Goal: Task Accomplishment & Management: Complete application form

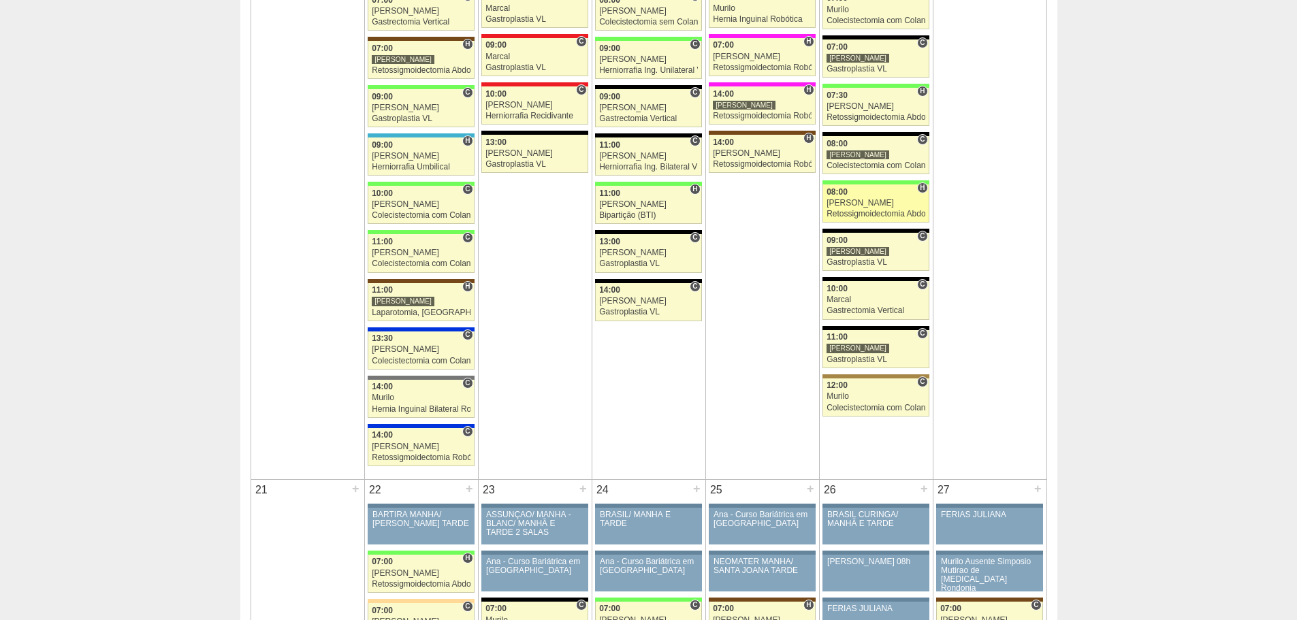
drag, startPoint x: 918, startPoint y: 382, endPoint x: 918, endPoint y: 370, distance: 11.6
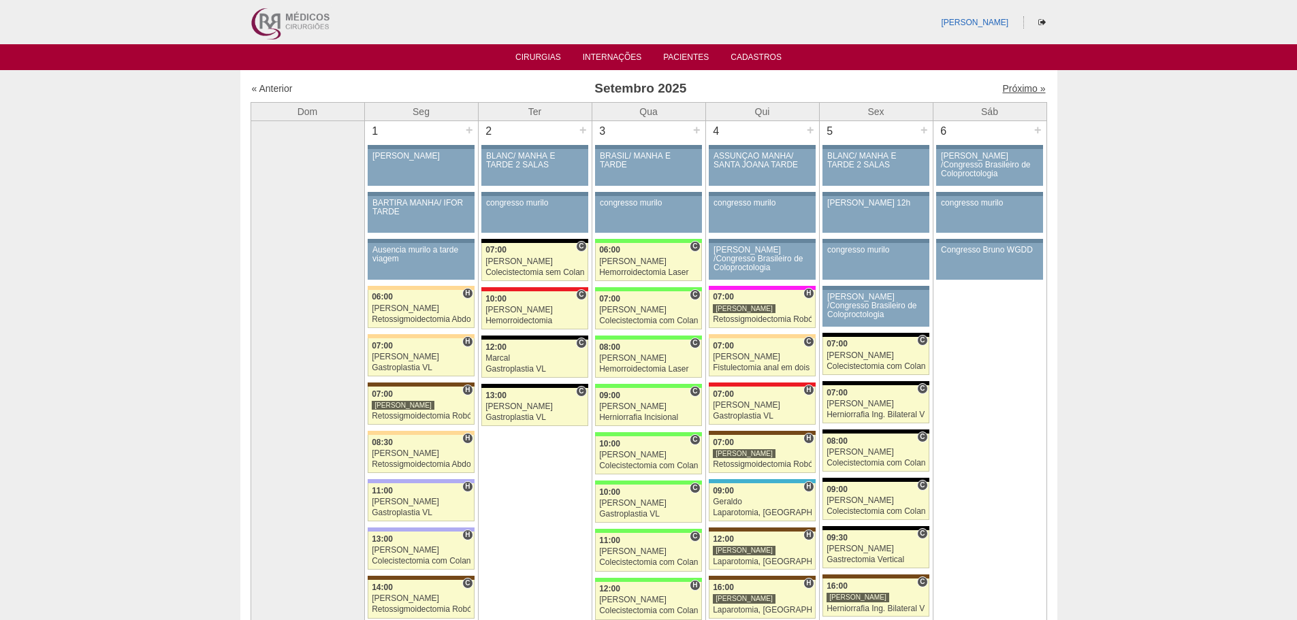
click at [1011, 84] on link "Próximo »" at bounding box center [1023, 88] width 43 height 11
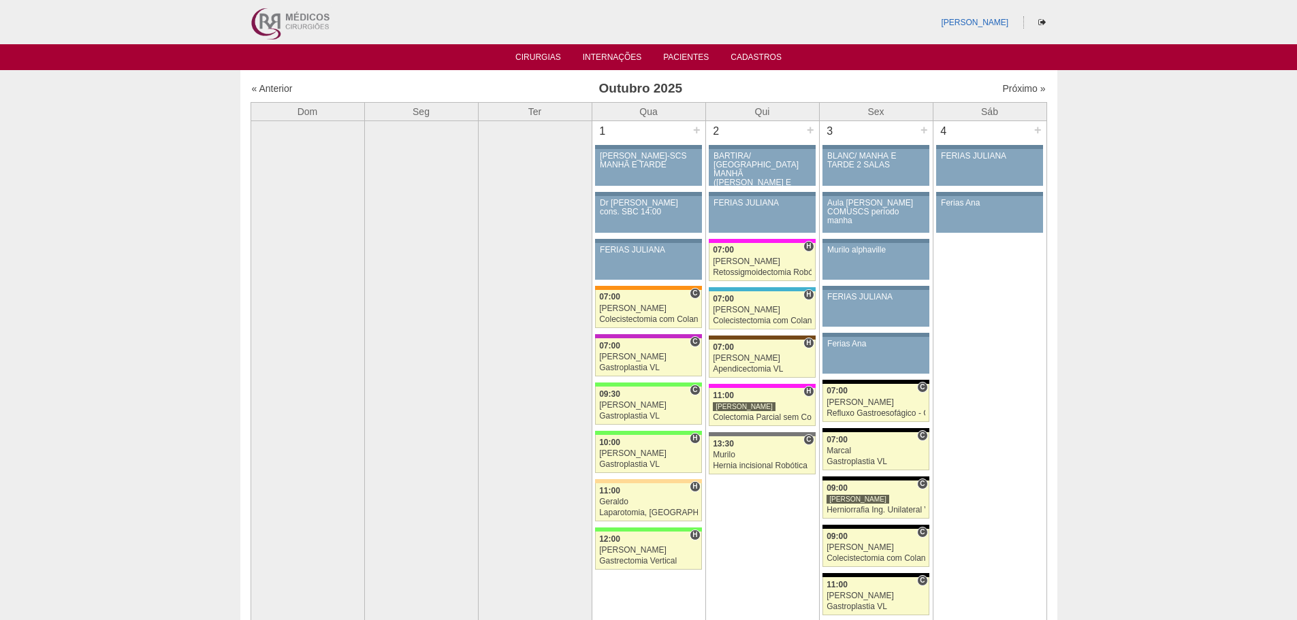
click at [1044, 438] on td "4 + 88022 Juliana FERIAS JULIANA Paciente não informado Convênio não informado …" at bounding box center [990, 423] width 114 height 605
click at [1025, 421] on td "4 + 88022 Juliana FERIAS JULIANA Paciente não informado Convênio não informado …" at bounding box center [990, 423] width 114 height 605
click at [291, 83] on link "« Anterior" at bounding box center [272, 88] width 41 height 11
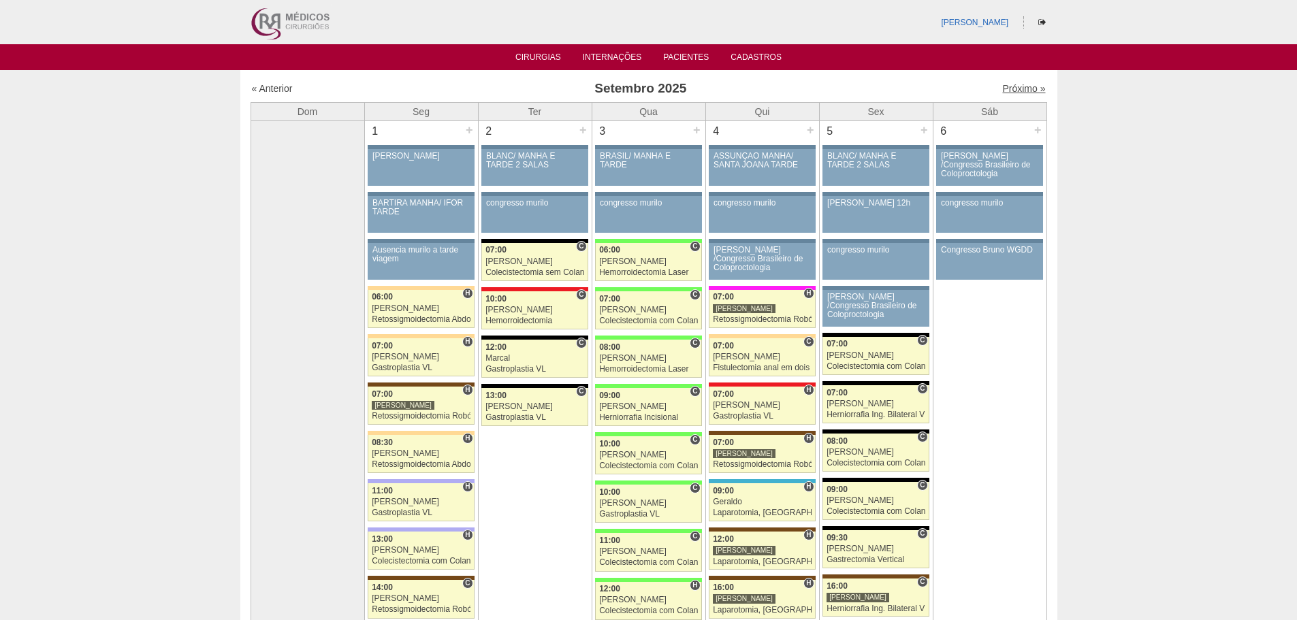
click at [1004, 89] on link "Próximo »" at bounding box center [1023, 88] width 43 height 11
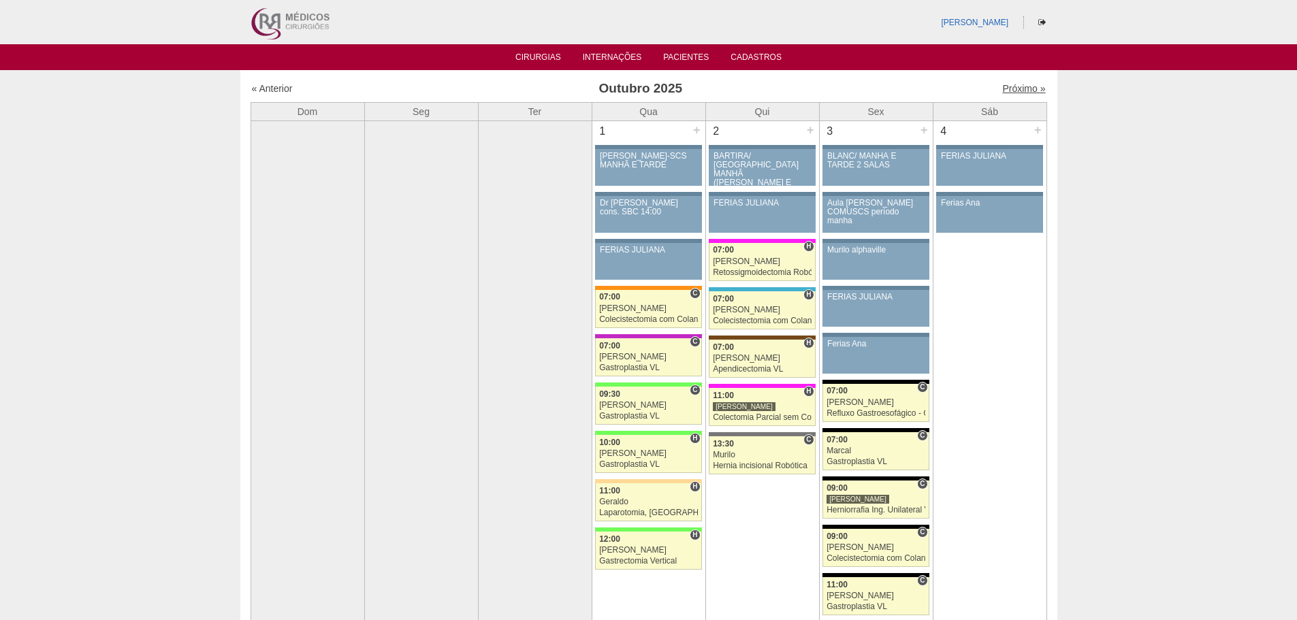
click at [1017, 89] on link "Próximo »" at bounding box center [1023, 88] width 43 height 11
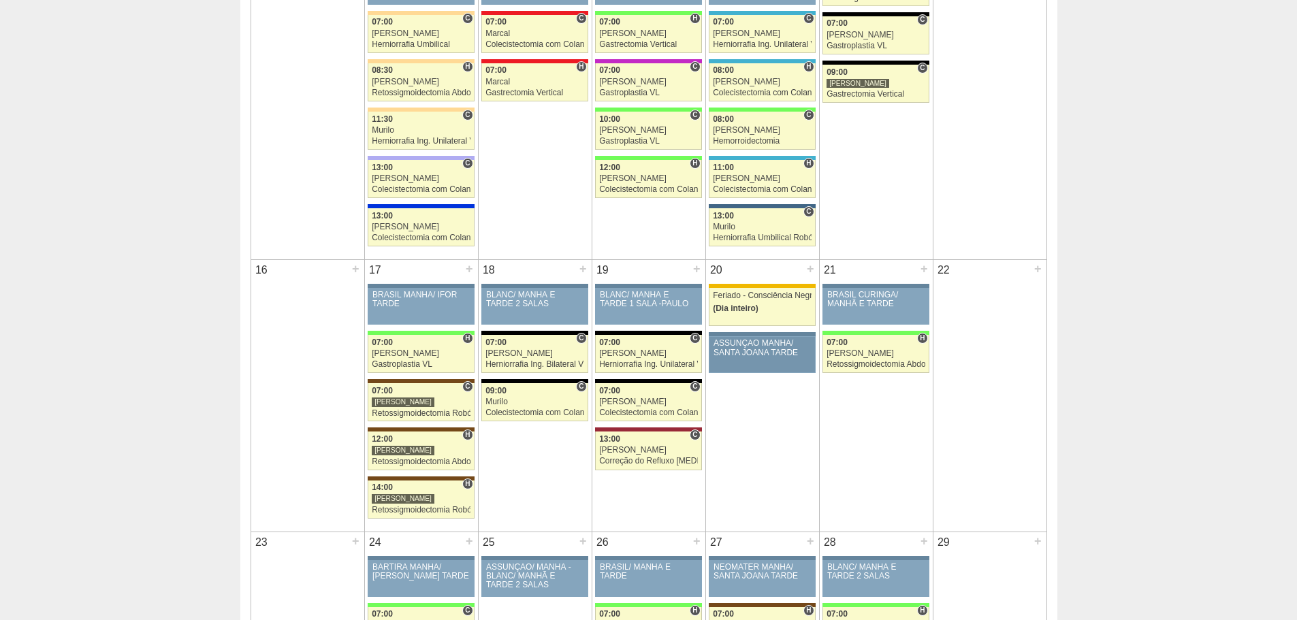
scroll to position [885, 0]
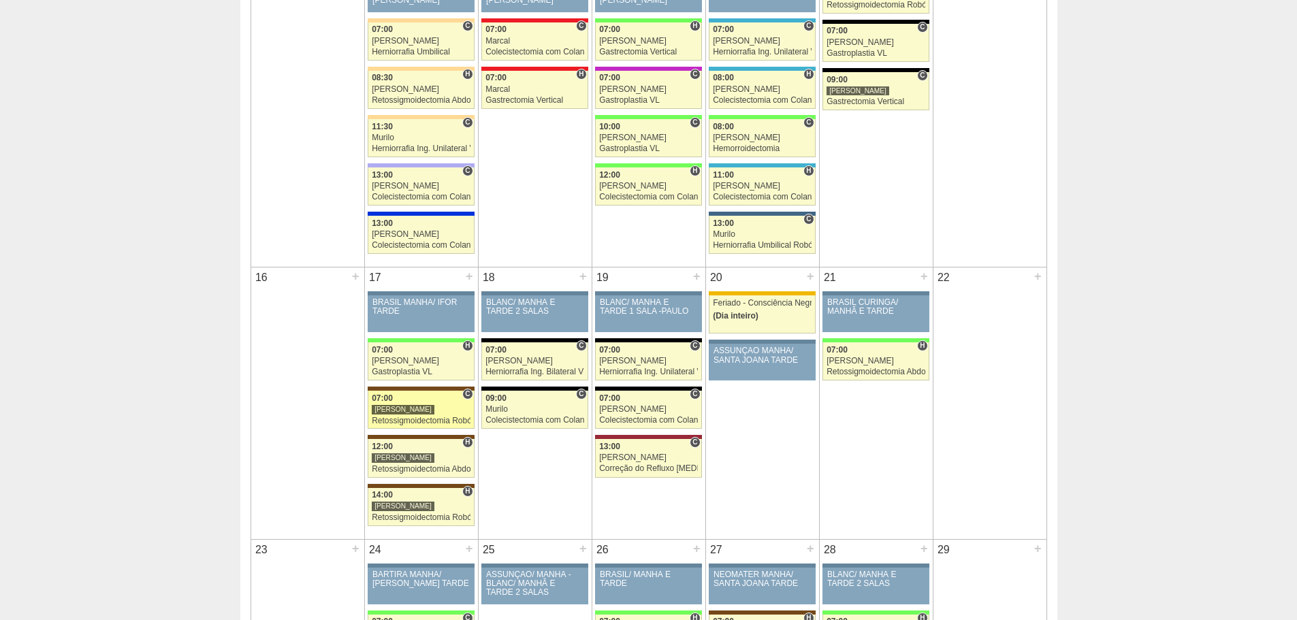
click at [390, 419] on div "Retossigmoidectomia Robótica" at bounding box center [421, 421] width 99 height 9
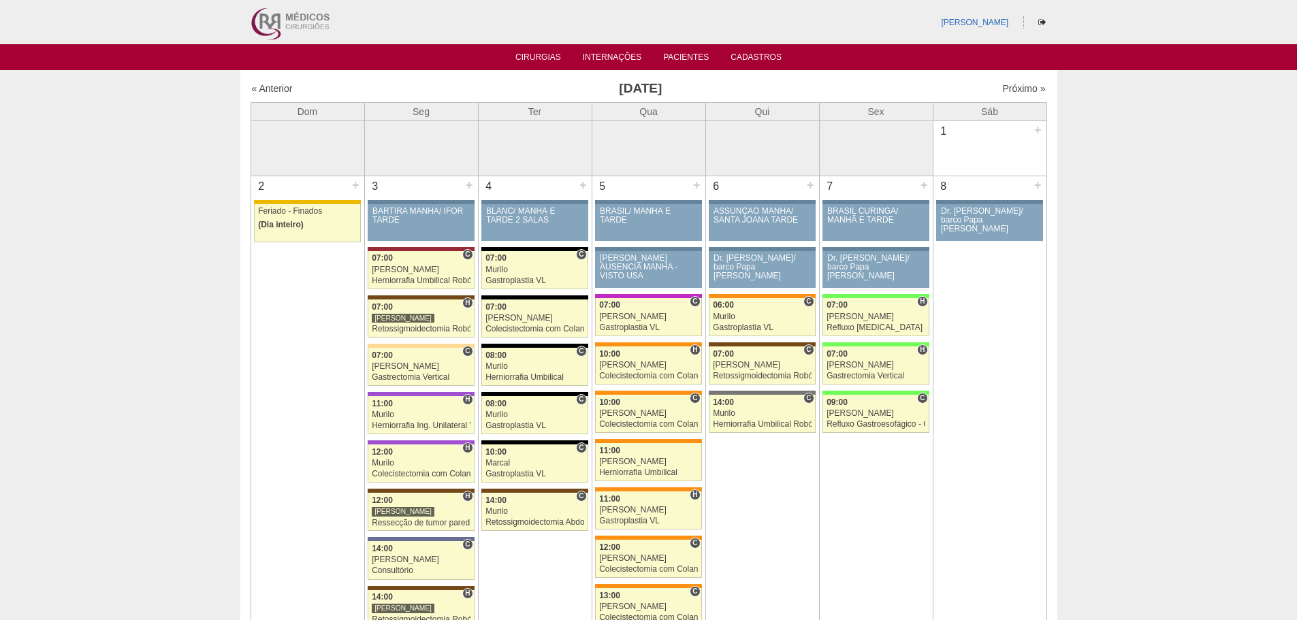
scroll to position [885, 0]
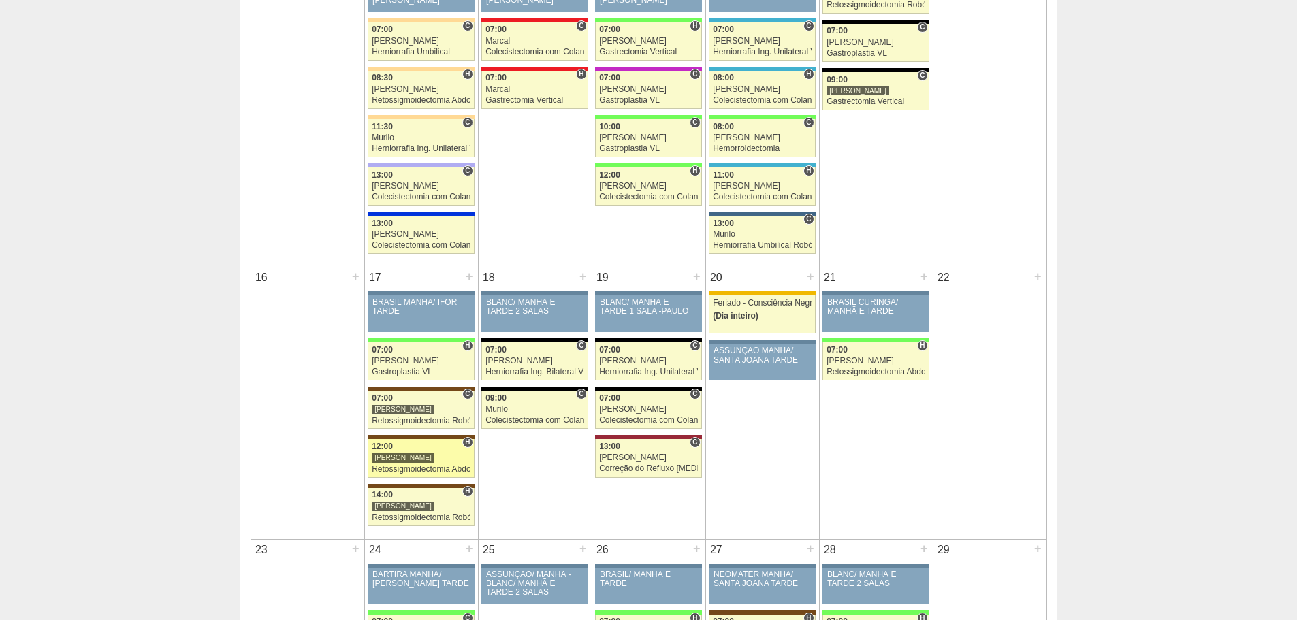
click at [381, 448] on span "12:00" at bounding box center [382, 447] width 21 height 10
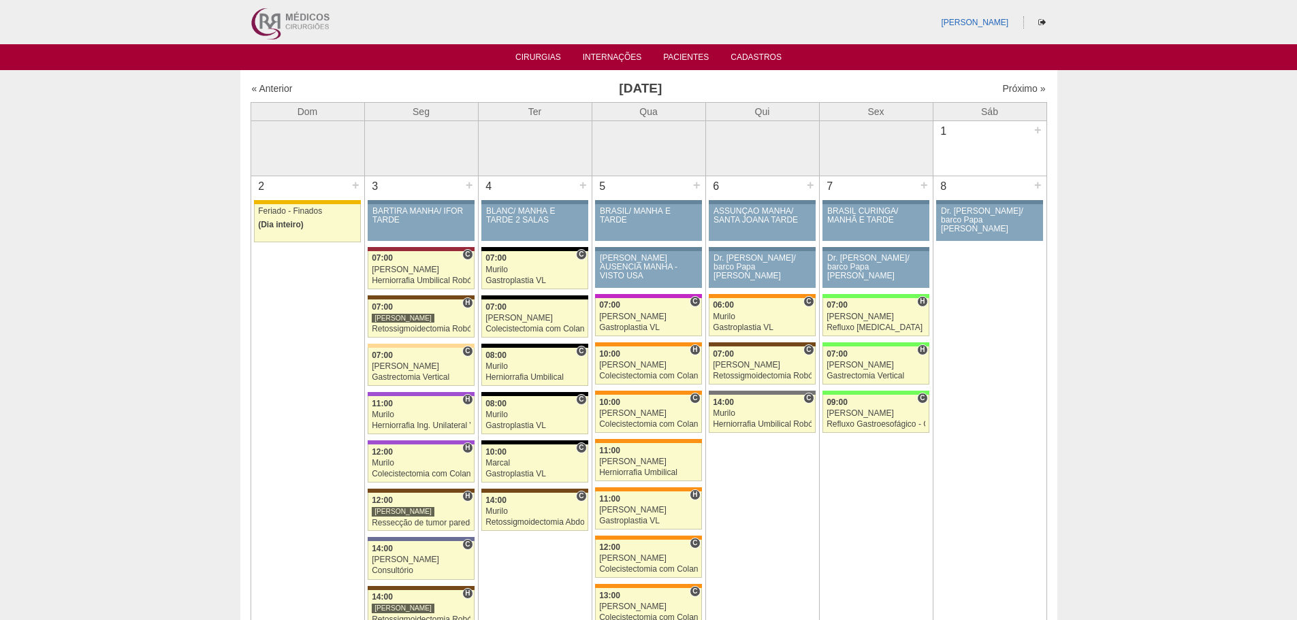
scroll to position [885, 0]
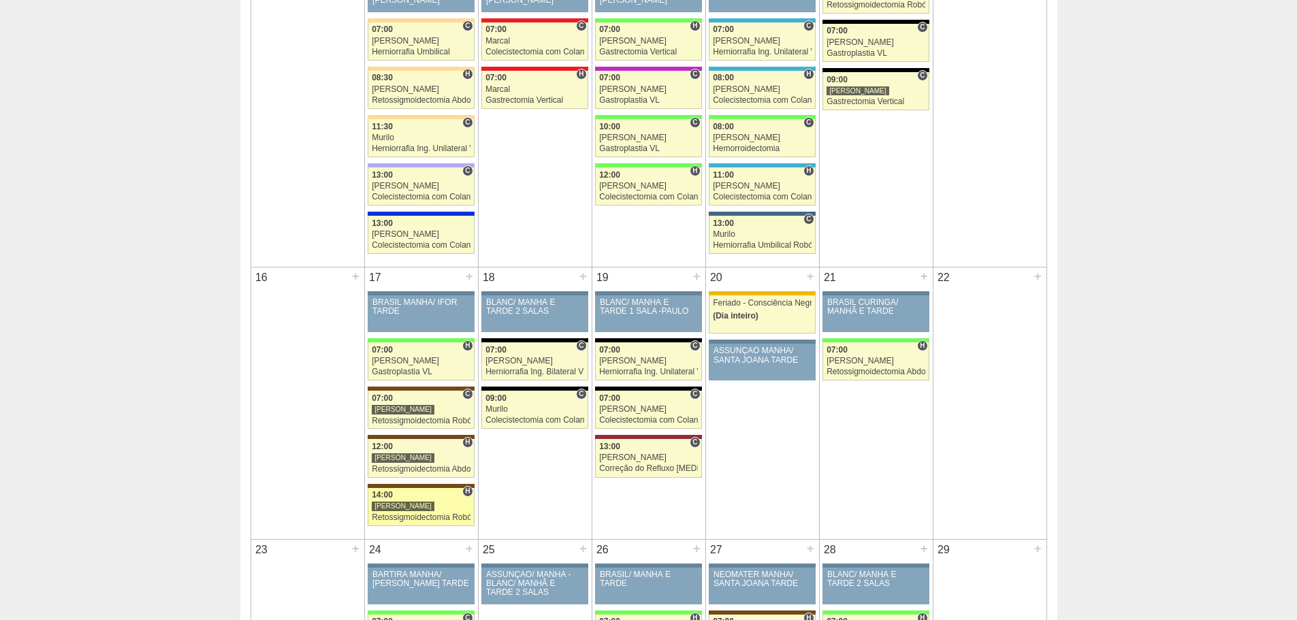
click at [402, 512] on link "89496 Vincit H 14:00 Luiz Guilherme Retossigmoidectomia Robótica Hospital Santa…" at bounding box center [421, 507] width 106 height 38
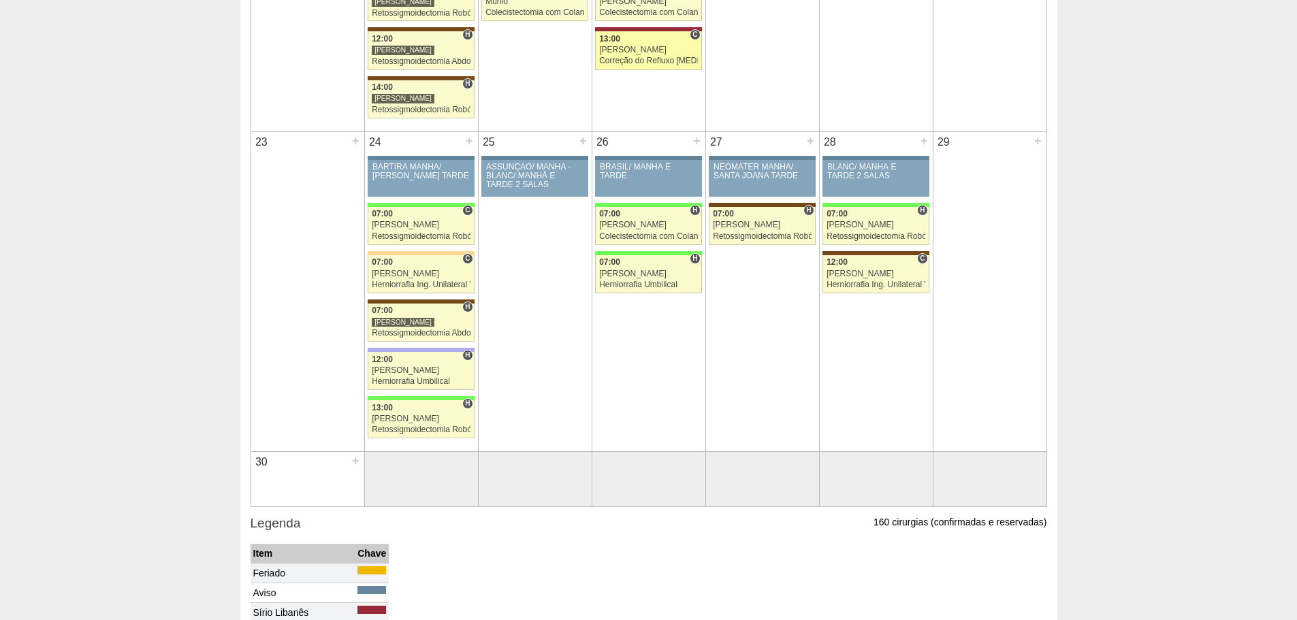
scroll to position [1294, 0]
click at [404, 319] on div "[PERSON_NAME]" at bounding box center [403, 322] width 63 height 10
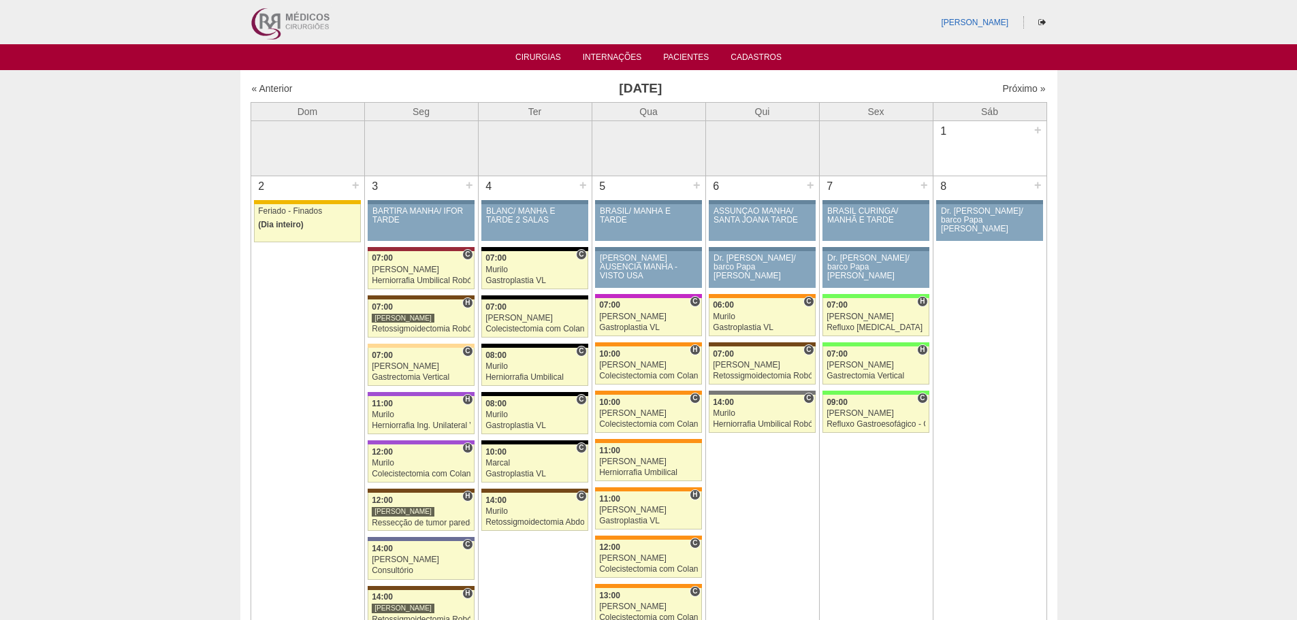
scroll to position [1294, 0]
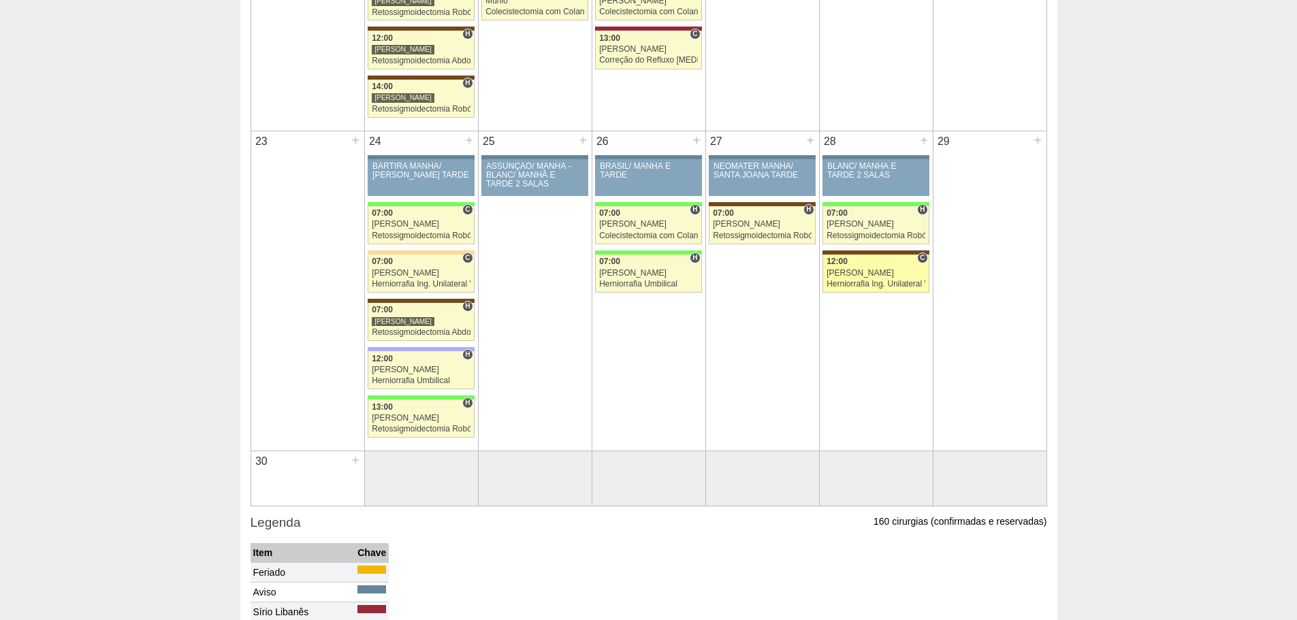
click at [888, 278] on link "89052 Cirurgias RR C 12:00 Ana Paula Herniorrafia Ing. Unilateral VL Hospital S…" at bounding box center [875, 274] width 106 height 38
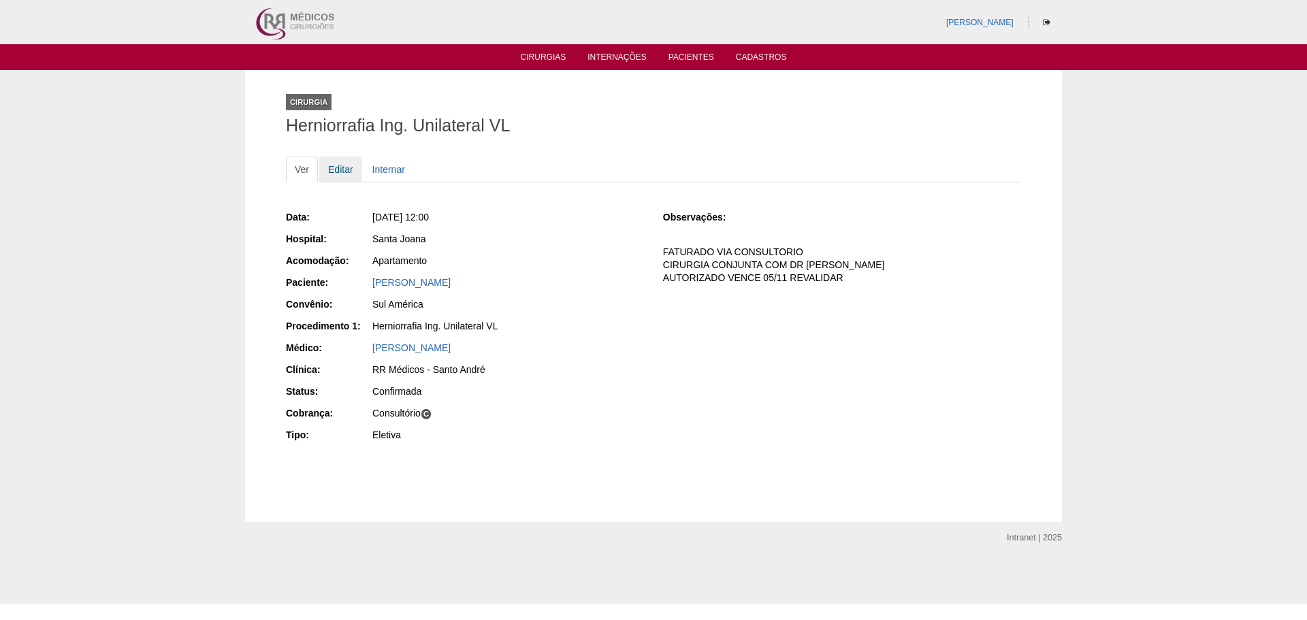
click at [346, 168] on link "Editar" at bounding box center [340, 170] width 43 height 26
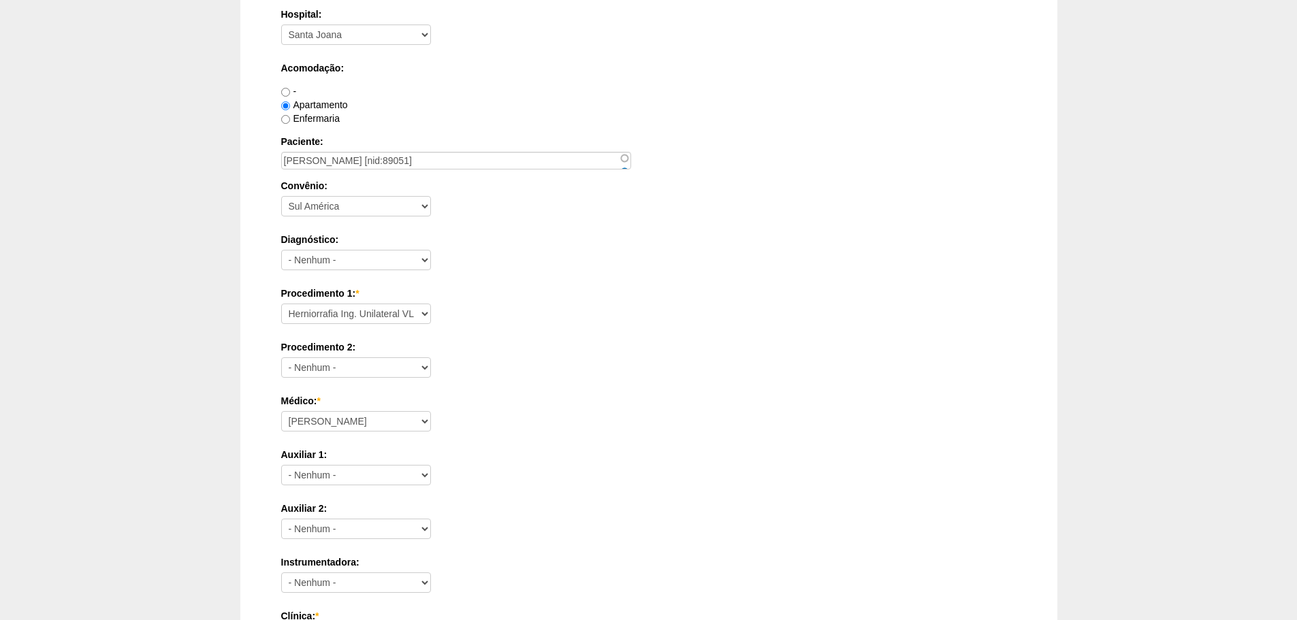
scroll to position [340, 0]
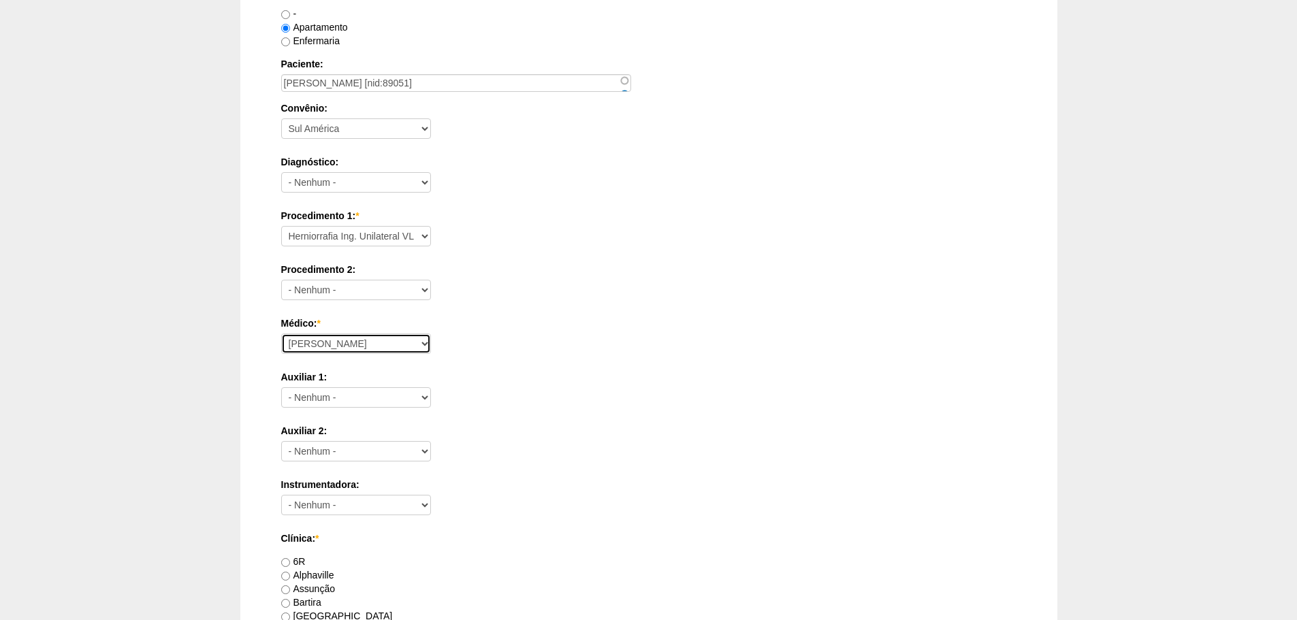
click at [369, 341] on select "Ana Paula Bruno Felipe Rossi Geraldo Igor Benevides Isabella Juliana Luiz Guilh…" at bounding box center [356, 344] width 150 height 20
select select "47"
click at [281, 334] on select "Ana Paula Bruno Felipe Rossi Geraldo Igor Benevides Isabella Juliana Luiz Guilh…" at bounding box center [356, 344] width 150 height 20
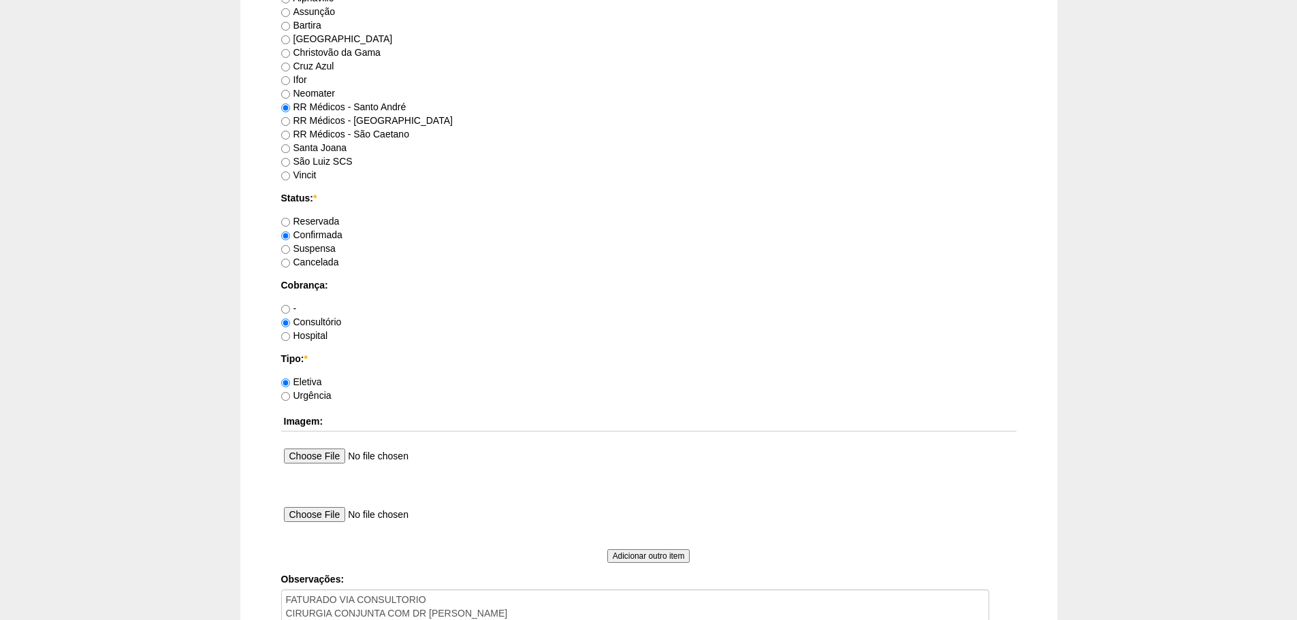
scroll to position [1134, 0]
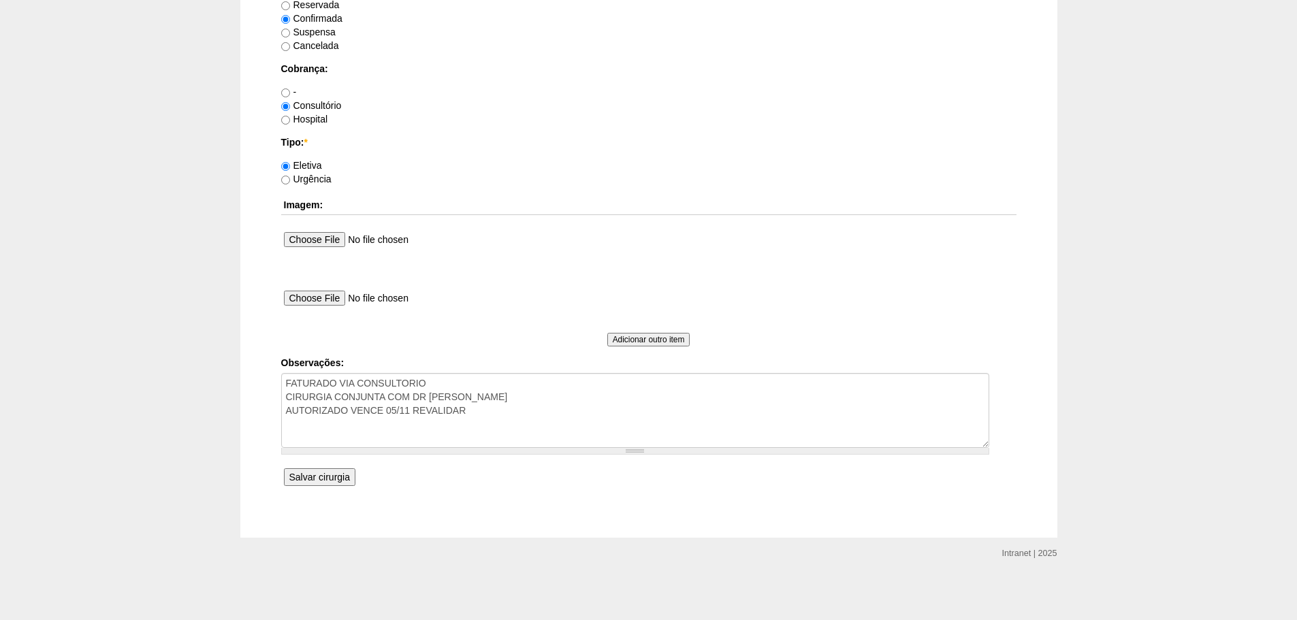
click at [332, 475] on input "Salvar cirurgia" at bounding box center [319, 477] width 71 height 18
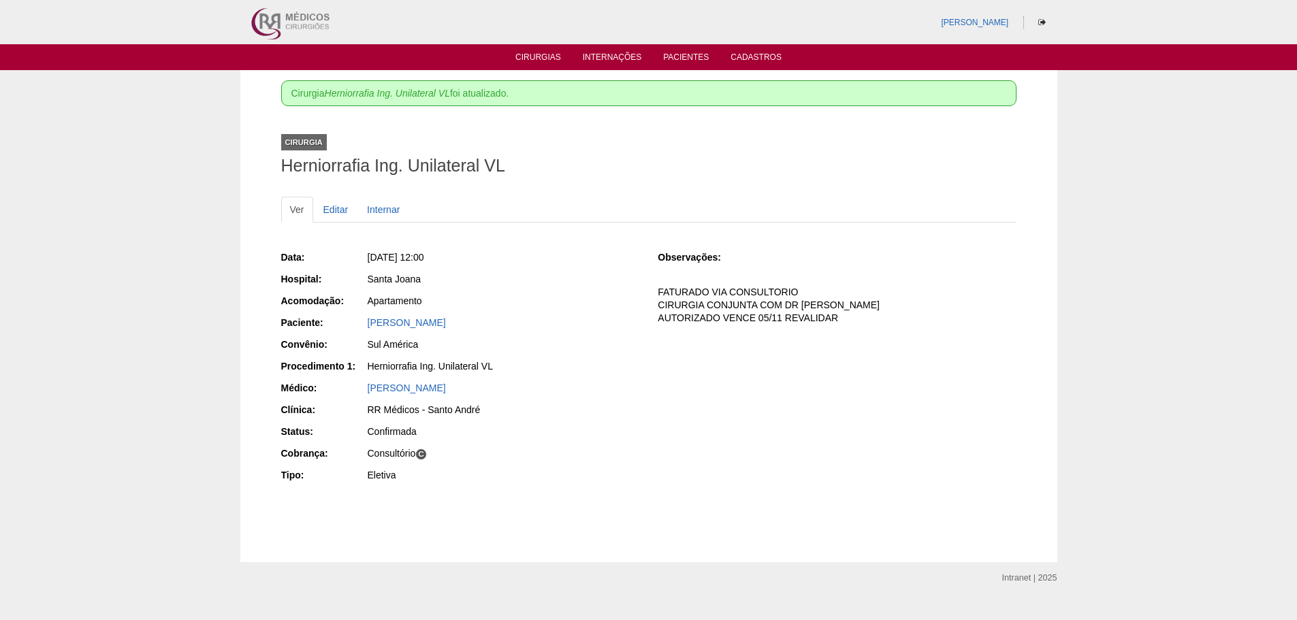
click at [547, 50] on ul "Cirurgias Internações Pacientes Cadastros" at bounding box center [648, 57] width 1297 height 26
click at [536, 61] on link "Cirurgias" at bounding box center [538, 58] width 46 height 12
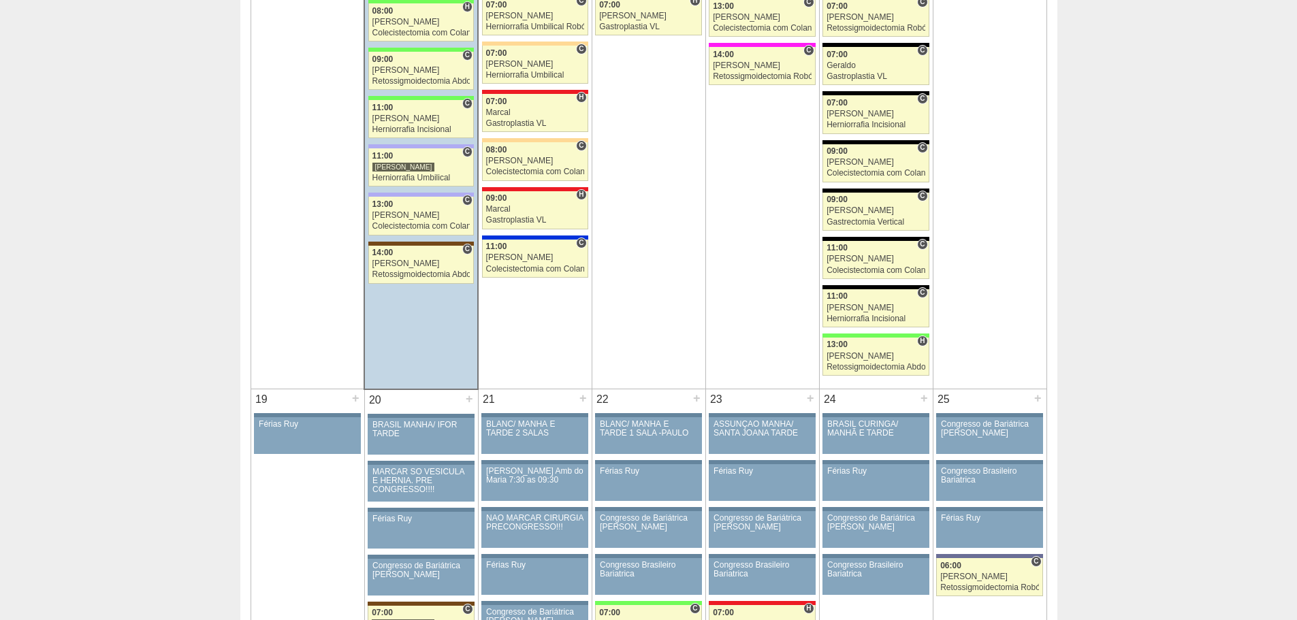
scroll to position [1770, 0]
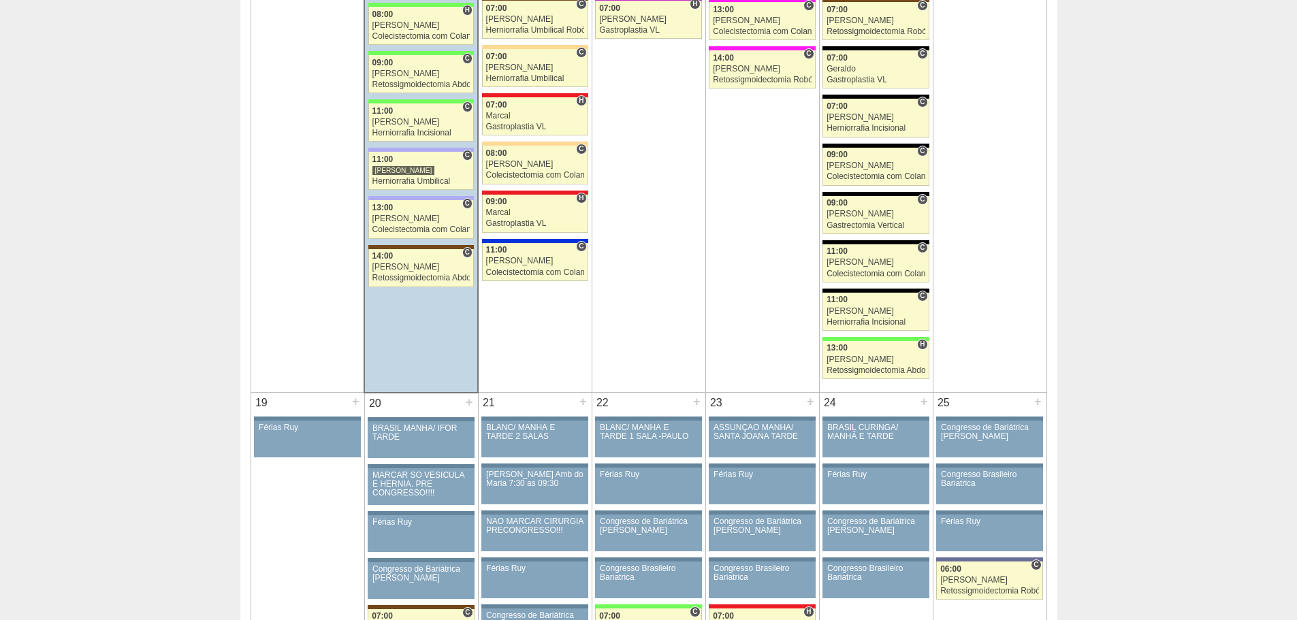
click at [1225, 74] on div "Calendário Lista Exportar Cirurgias « Anterior Outubro 2025 Próximo » Dom Seg T…" at bounding box center [648, 410] width 1297 height 4220
drag, startPoint x: 1045, startPoint y: 1, endPoint x: 1169, endPoint y: 125, distance: 175.7
click at [1169, 125] on div "Calendário Lista Exportar Cirurgias « Anterior Outubro 2025 Próximo » Dom Seg T…" at bounding box center [648, 410] width 1297 height 4220
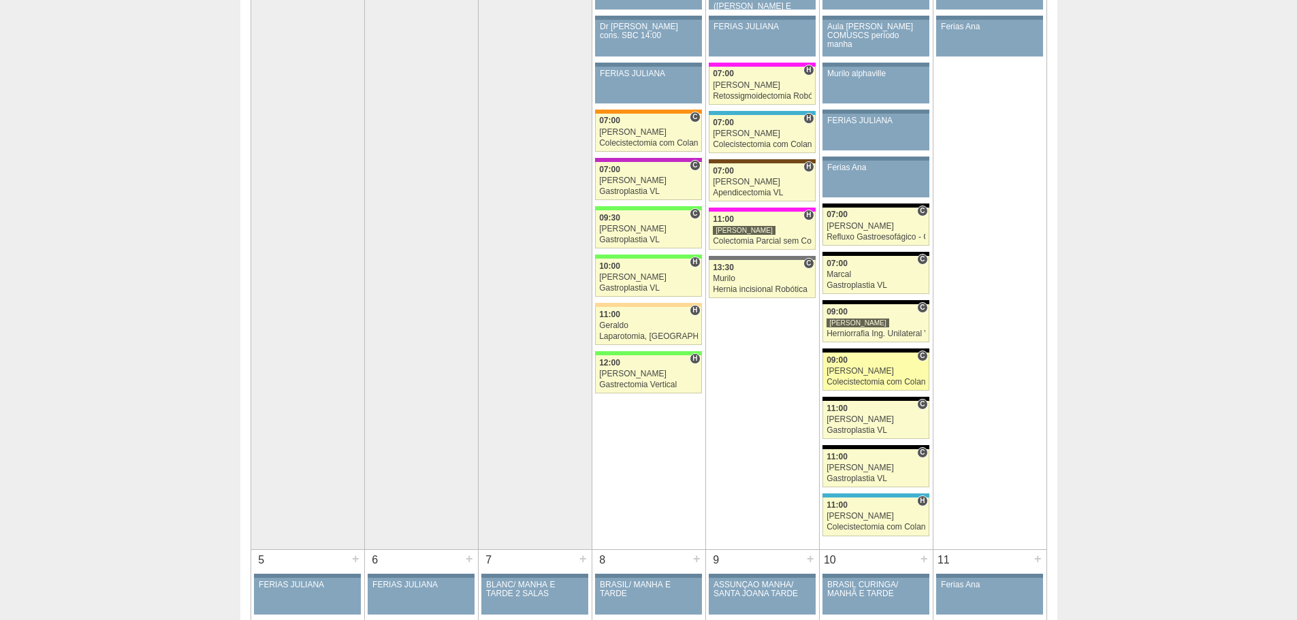
scroll to position [0, 0]
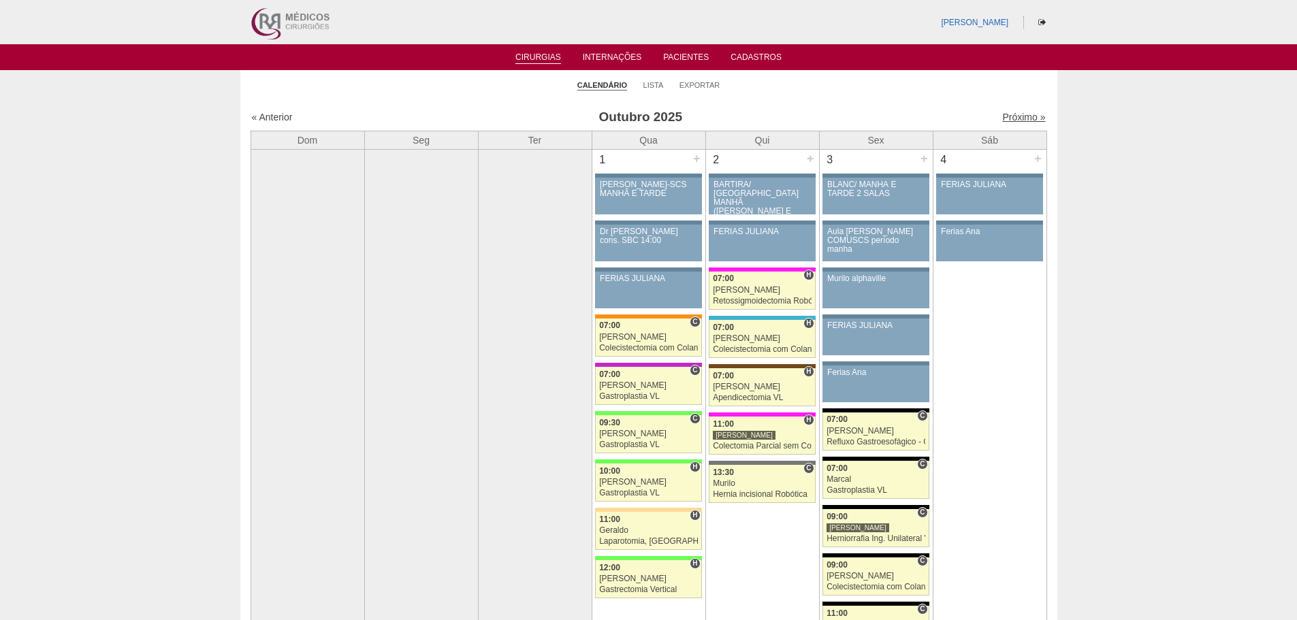
click at [1002, 120] on link "Próximo »" at bounding box center [1023, 117] width 43 height 11
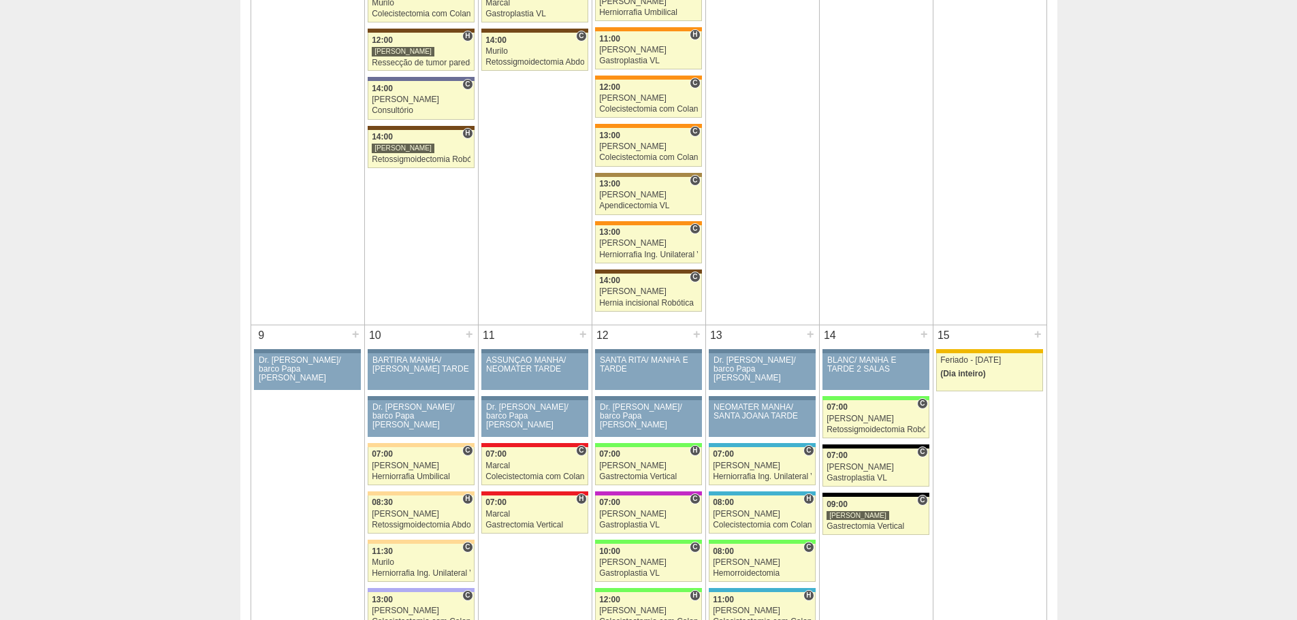
scroll to position [613, 0]
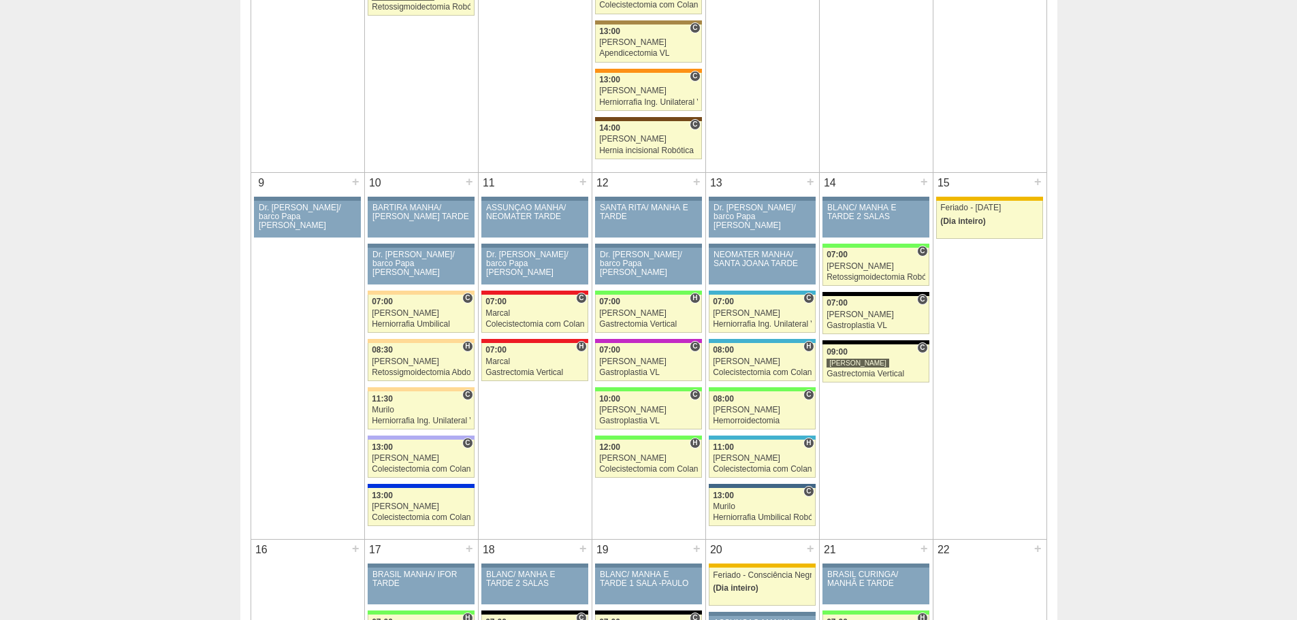
click at [399, 185] on div "10 +" at bounding box center [421, 184] width 113 height 22
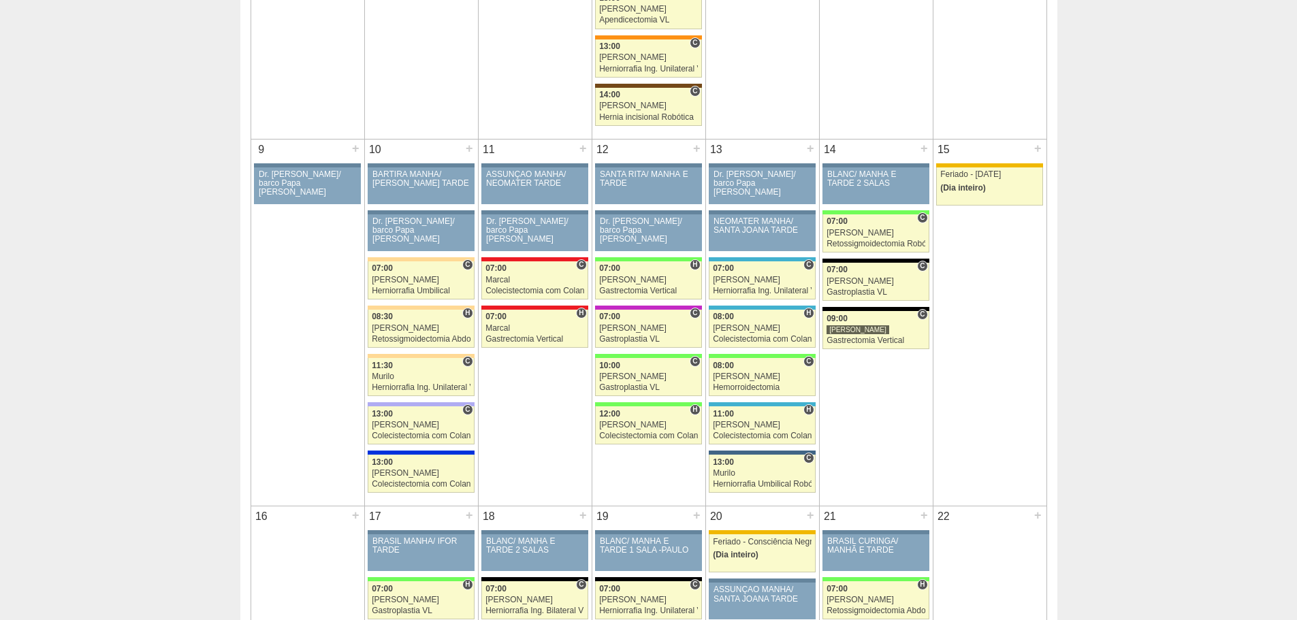
scroll to position [681, 0]
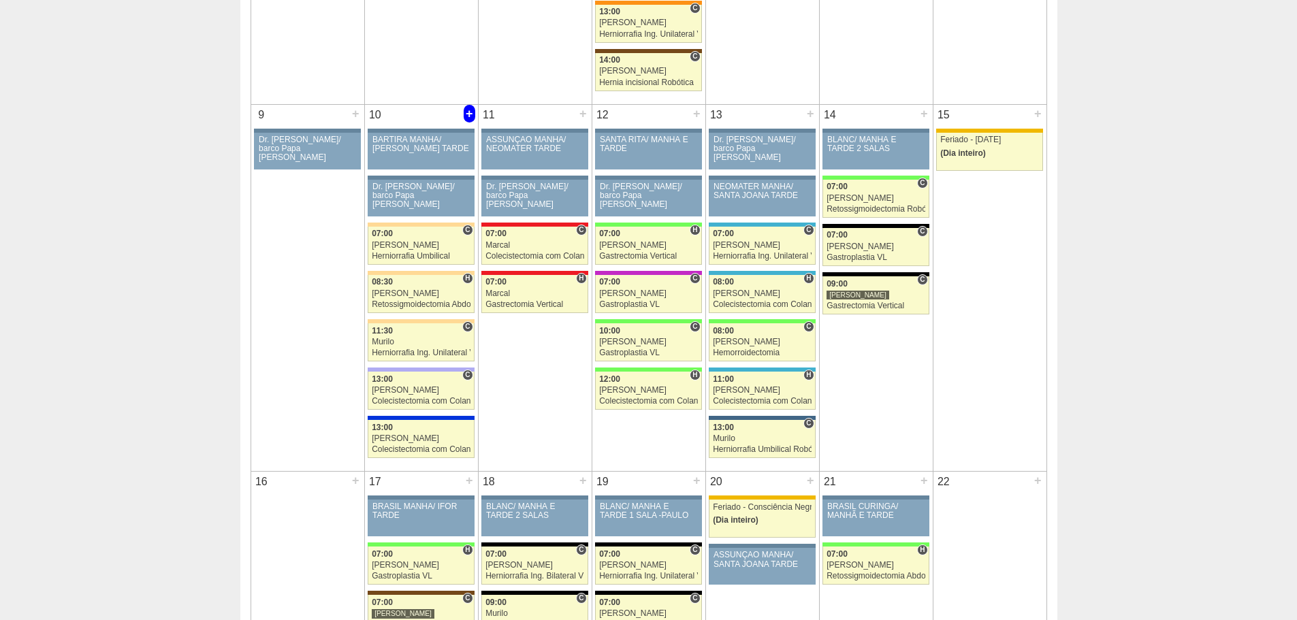
click at [468, 114] on div "+" at bounding box center [470, 114] width 12 height 18
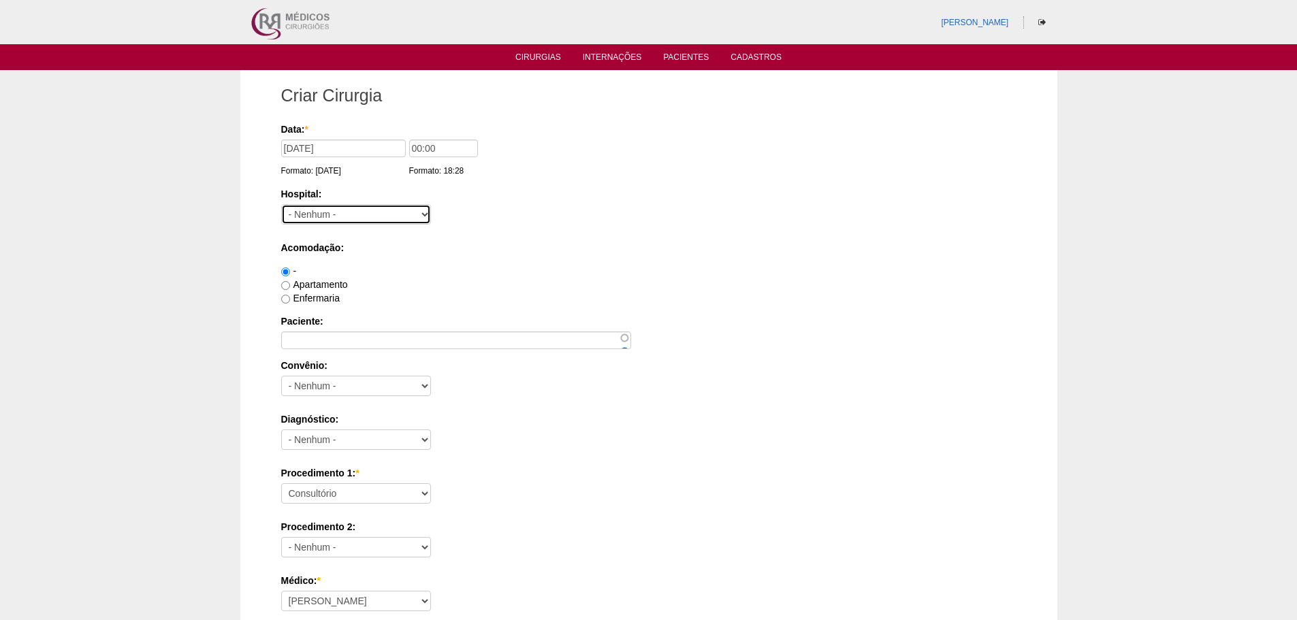
click at [371, 212] on select "- Nenhum - 9 de Julho Albert Einstein Alvorada América Assunção Bartira Benefic…" at bounding box center [356, 214] width 150 height 20
select select "46"
click at [281, 204] on select "- Nenhum - 9 de Julho Albert Einstein Alvorada América Assunção Bartira Benefic…" at bounding box center [356, 214] width 150 height 20
click at [497, 477] on label "Procedimento 1: *" at bounding box center [648, 473] width 735 height 14
click at [431, 483] on select "Consultório Abscesso Hepático - Drenagem Abscesso perianal Amputação Abdômino P…" at bounding box center [356, 493] width 150 height 20
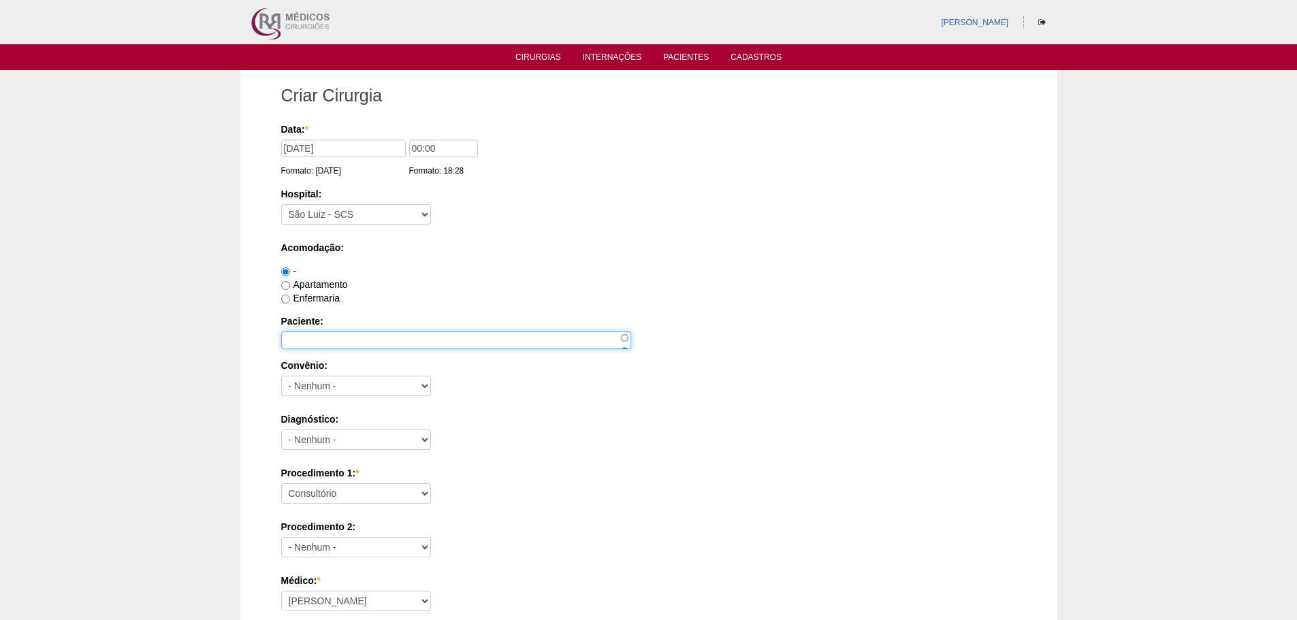
click at [378, 340] on input "Paciente:" at bounding box center [456, 341] width 350 height 18
paste input "WILSON ROBERTO MONTINI"
type input "WILSON ROBERTO MONTINI"
click at [616, 422] on label "Diagnóstico:" at bounding box center [648, 420] width 735 height 14
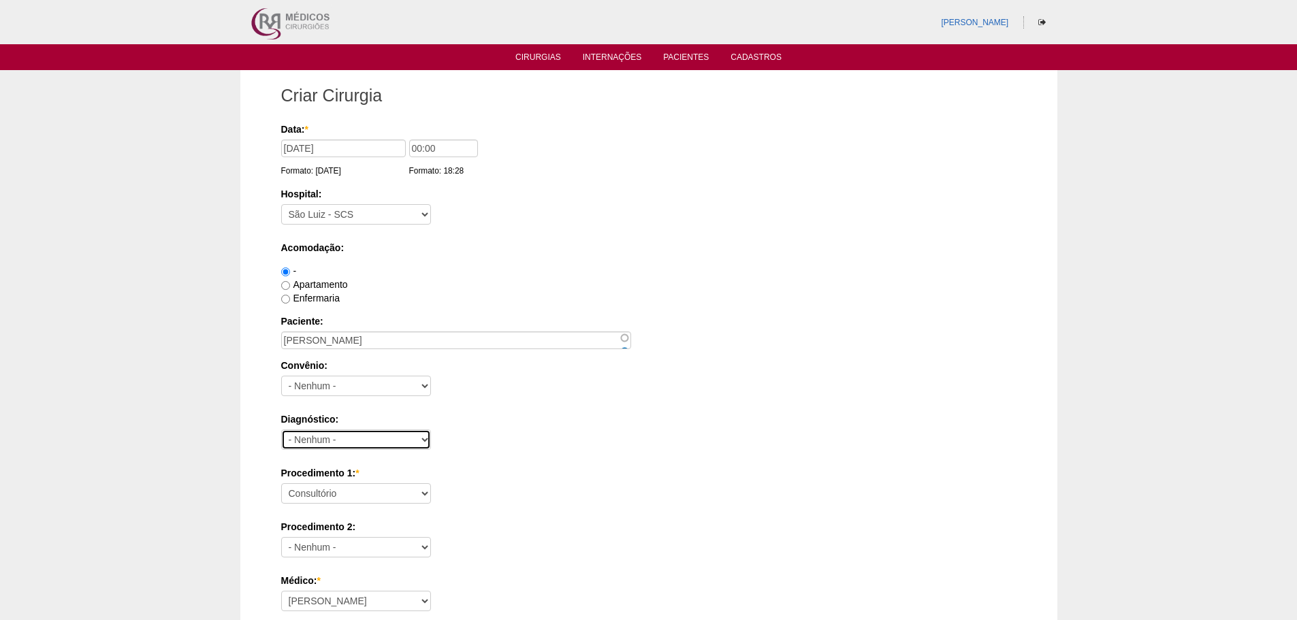
click at [431, 430] on select "- Nenhum - Abdome Agudo Abscesso Hepático Abscesso Perianal Abscesso Peritoneal…" at bounding box center [356, 440] width 150 height 20
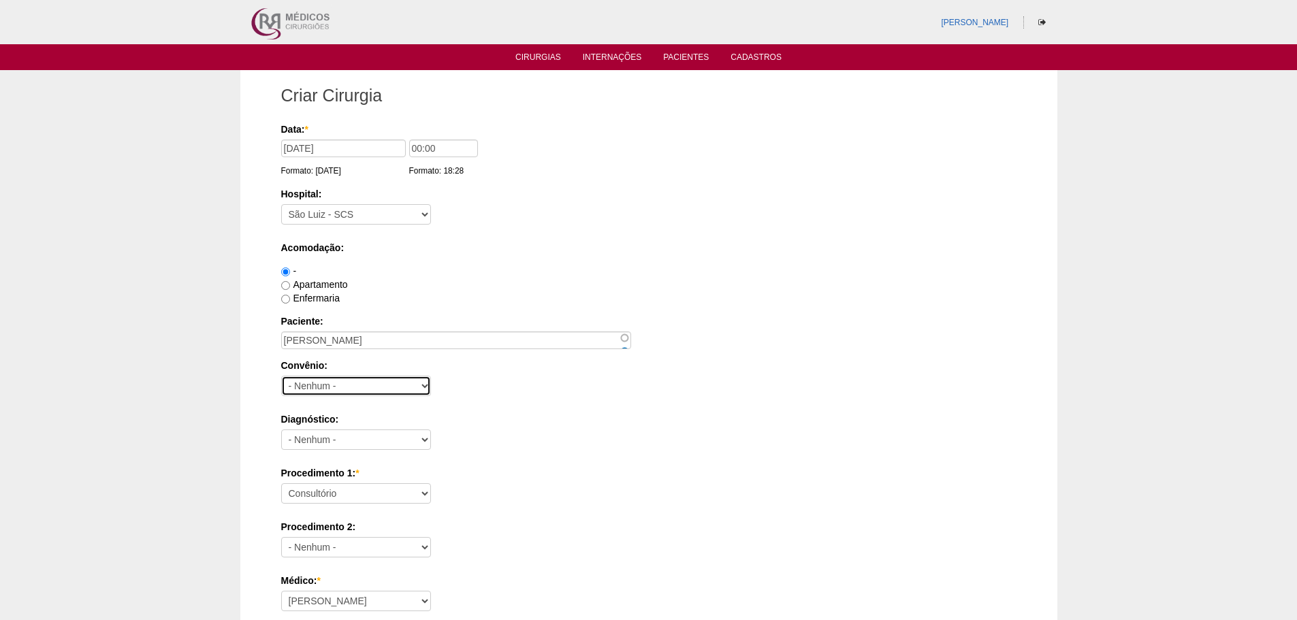
click at [319, 394] on select "- Nenhum - Abet Afresp Allianz Amil Blue Life Caasp Cabesp Caixa de Pensões Car…" at bounding box center [356, 386] width 150 height 20
select select "26"
click at [281, 376] on select "- Nenhum - Abet Afresp Allianz Amil Blue Life Caasp Cabesp Caixa de Pensões Car…" at bounding box center [356, 386] width 150 height 20
click at [512, 423] on label "Diagnóstico:" at bounding box center [648, 420] width 735 height 14
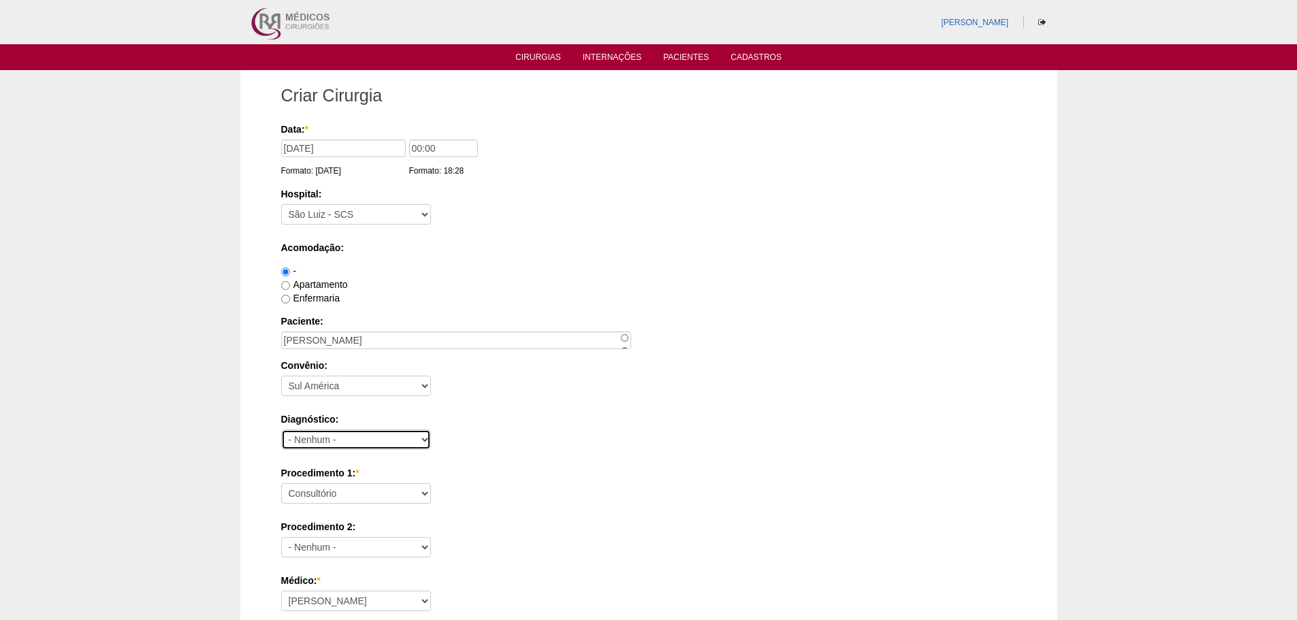
click at [431, 430] on select "- Nenhum - Abdome Agudo Abscesso Hepático Abscesso Perianal Abscesso Peritoneal…" at bounding box center [356, 440] width 150 height 20
drag, startPoint x: 417, startPoint y: 147, endPoint x: 406, endPoint y: 145, distance: 11.1
click at [409, 145] on input "00:00" at bounding box center [443, 149] width 69 height 18
type input "13:00"
click at [508, 195] on label "Hospital:" at bounding box center [648, 194] width 735 height 14
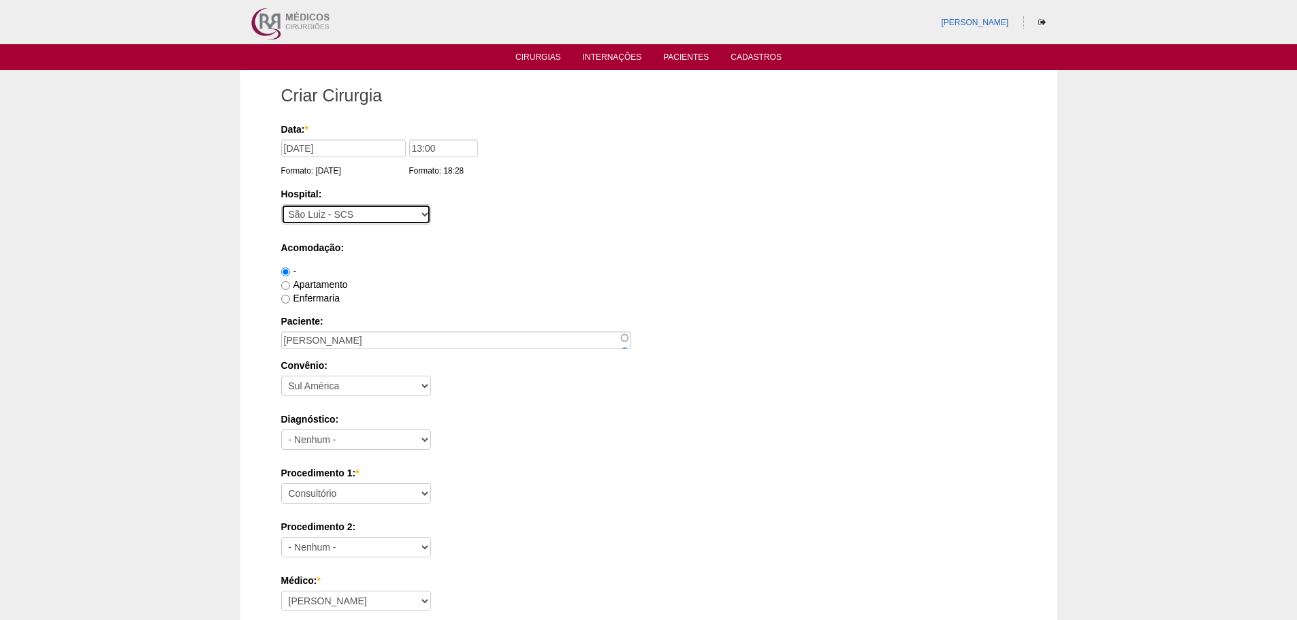
click at [431, 204] on select "- Nenhum - 9 de Julho Albert Einstein Alvorada América Assunção Bartira Benefic…" at bounding box center [356, 214] width 150 height 20
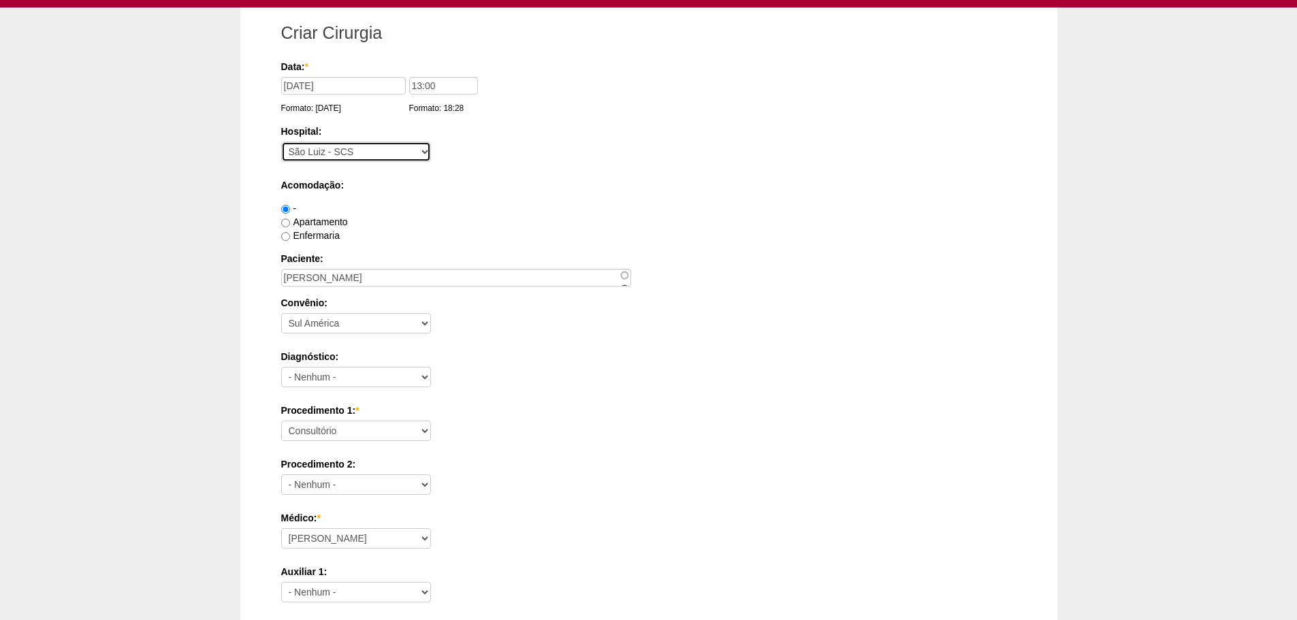
scroll to position [272, 0]
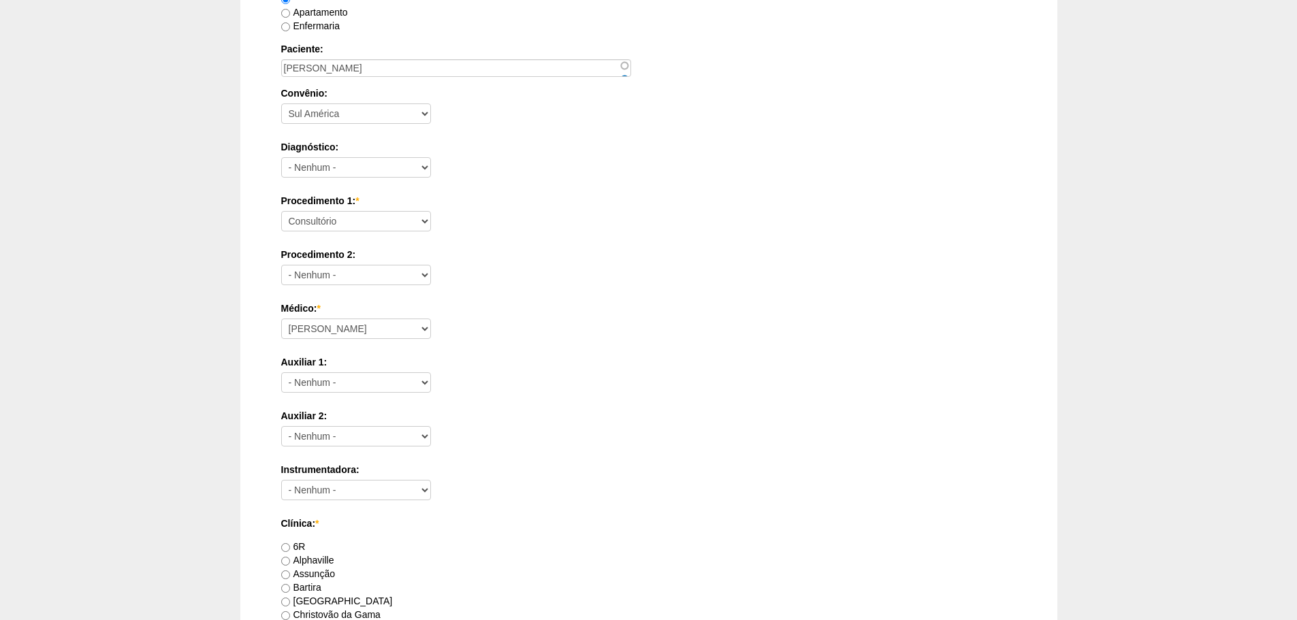
drag, startPoint x: 486, startPoint y: 174, endPoint x: 385, endPoint y: 161, distance: 101.6
click at [486, 173] on div "Diagnóstico: - Nenhum - Abdome Agudo Abscesso Hepático Abscesso Perianal Absces…" at bounding box center [648, 162] width 735 height 44
click at [384, 161] on select "- Nenhum - Abdome Agudo Abscesso Hepático Abscesso Perianal Abscesso Peritoneal…" at bounding box center [356, 167] width 150 height 20
select select "3704"
click at [281, 157] on select "- Nenhum - Abdome Agudo Abscesso Hepático Abscesso Perianal Abscesso Peritoneal…" at bounding box center [356, 167] width 150 height 20
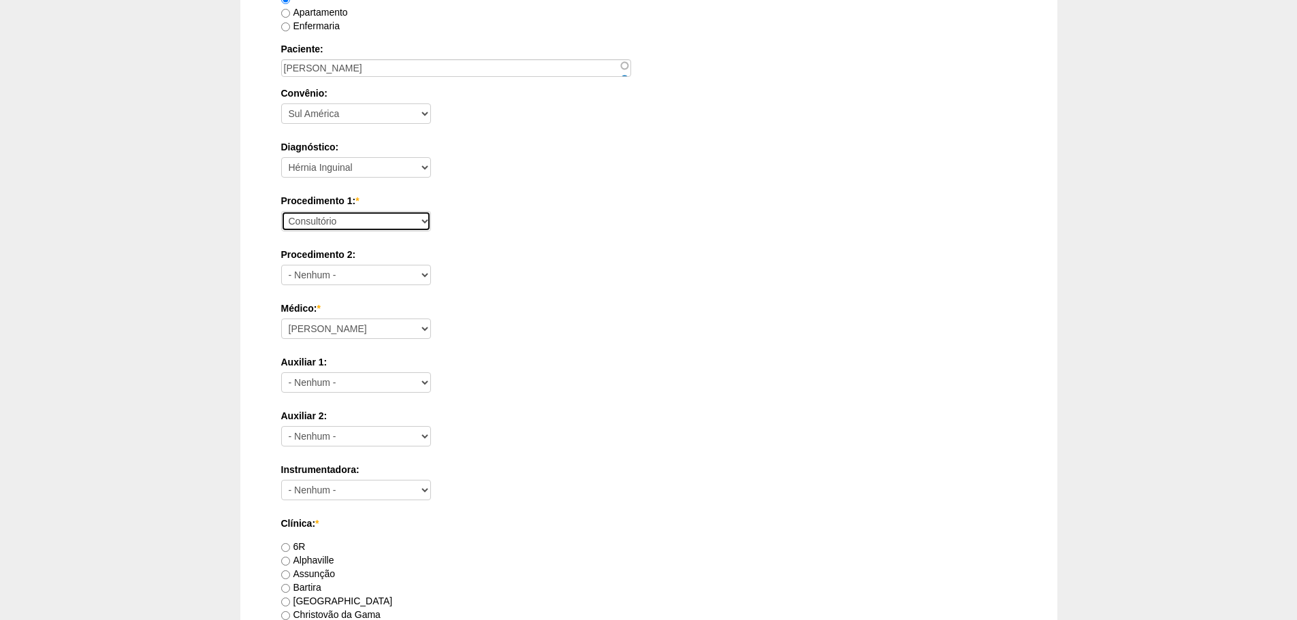
click at [374, 216] on select "Consultório Abscesso Hepático - Drenagem Abscesso perianal Amputação Abdômino P…" at bounding box center [356, 221] width 150 height 20
select select "4911"
click at [281, 211] on select "Consultório Abscesso Hepático - Drenagem Abscesso perianal Amputação Abdômino P…" at bounding box center [356, 221] width 150 height 20
click at [579, 365] on label "Auxiliar 1:" at bounding box center [648, 362] width 735 height 14
click at [431, 372] on select "- Nenhum - Ana Paula Bruno Felipe Rossi Geraldo Igor Benevides Isabella Juliana…" at bounding box center [356, 382] width 150 height 20
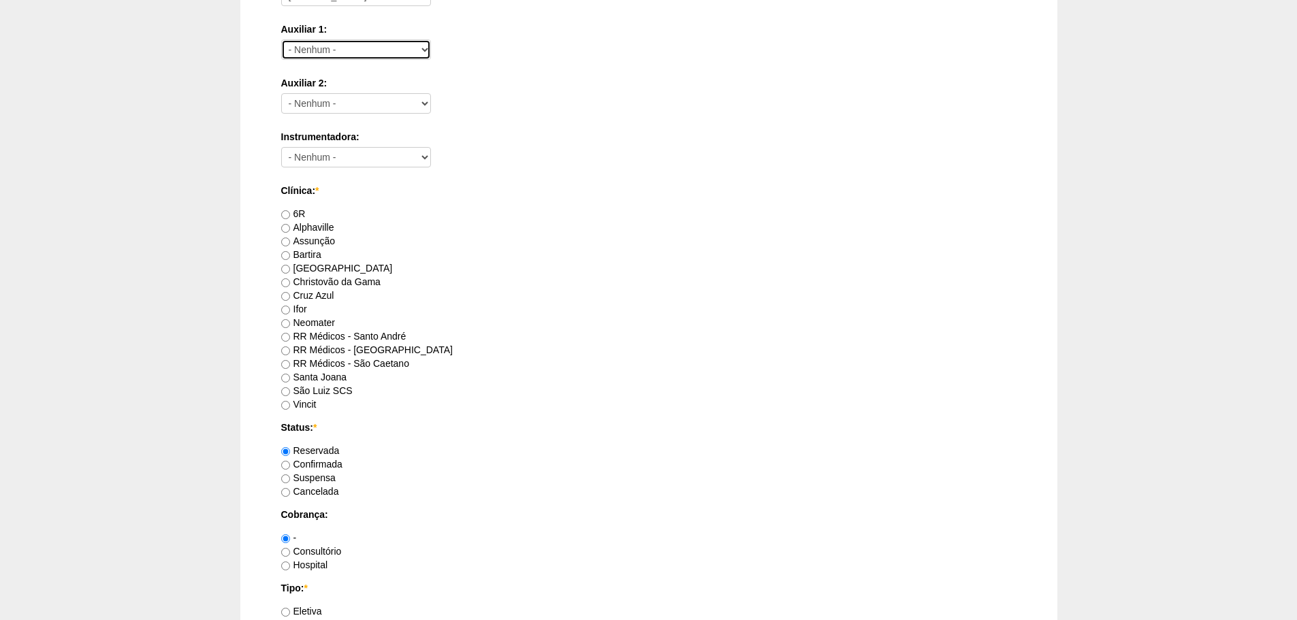
scroll to position [613, 0]
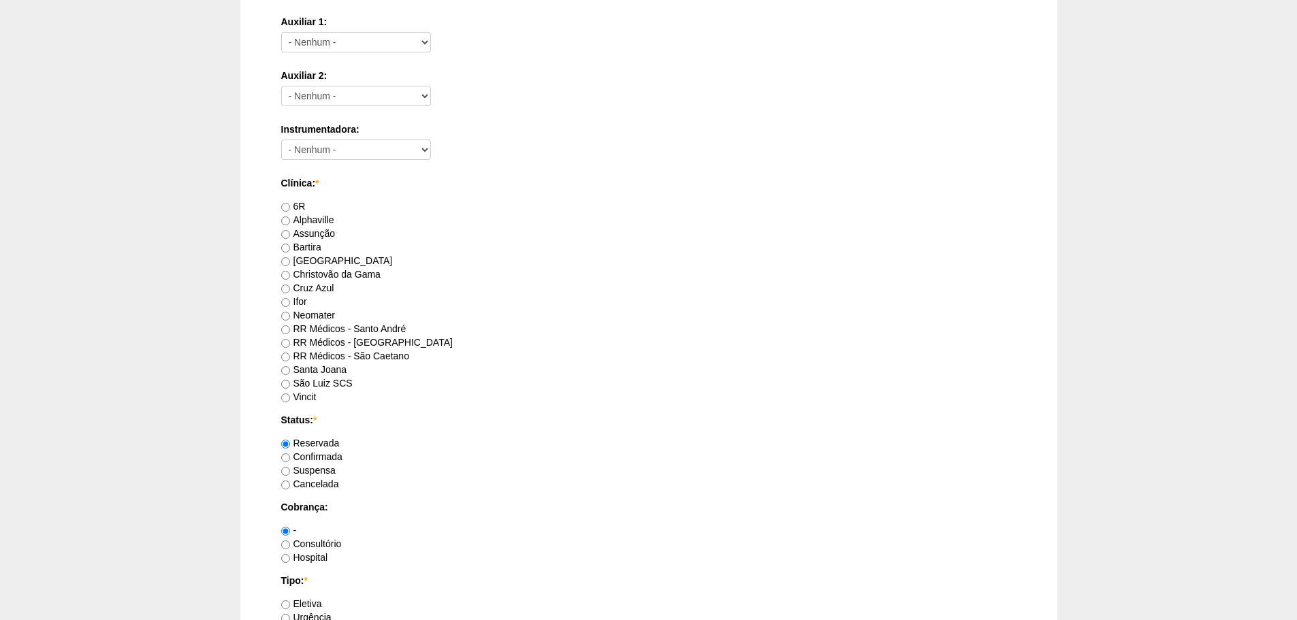
click at [347, 351] on label "RR Médicos - São Caetano" at bounding box center [345, 356] width 128 height 11
click at [290, 353] on input "RR Médicos - São Caetano" at bounding box center [285, 357] width 9 height 9
radio input "true"
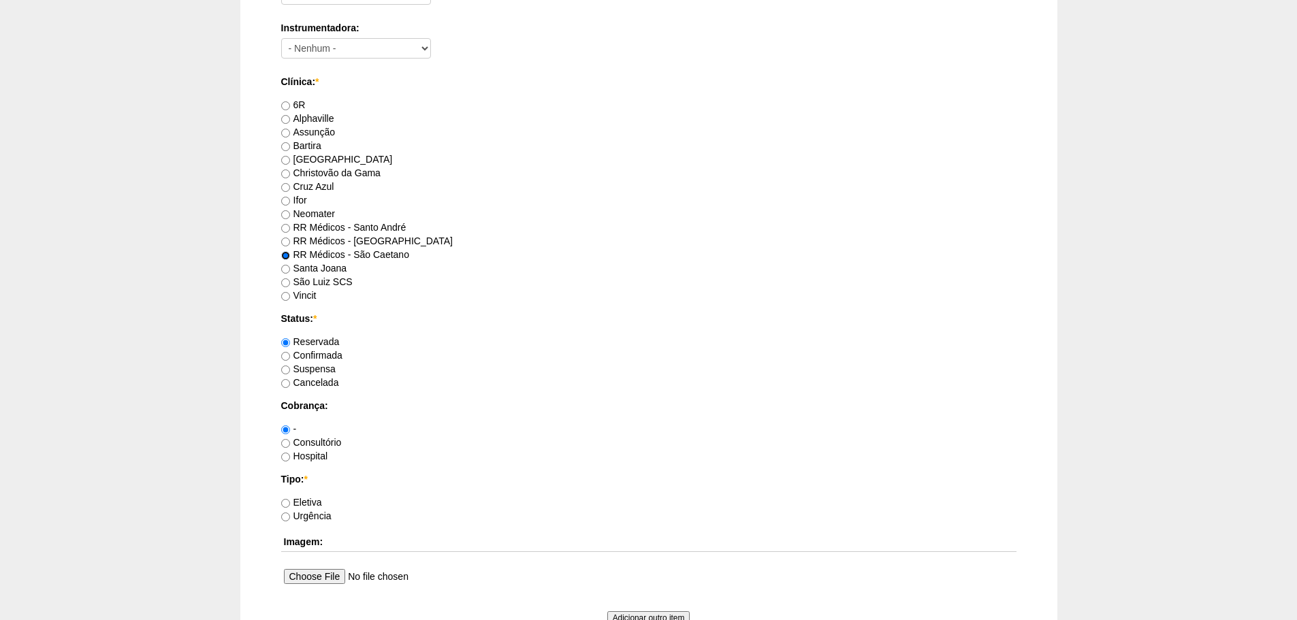
scroll to position [817, 0]
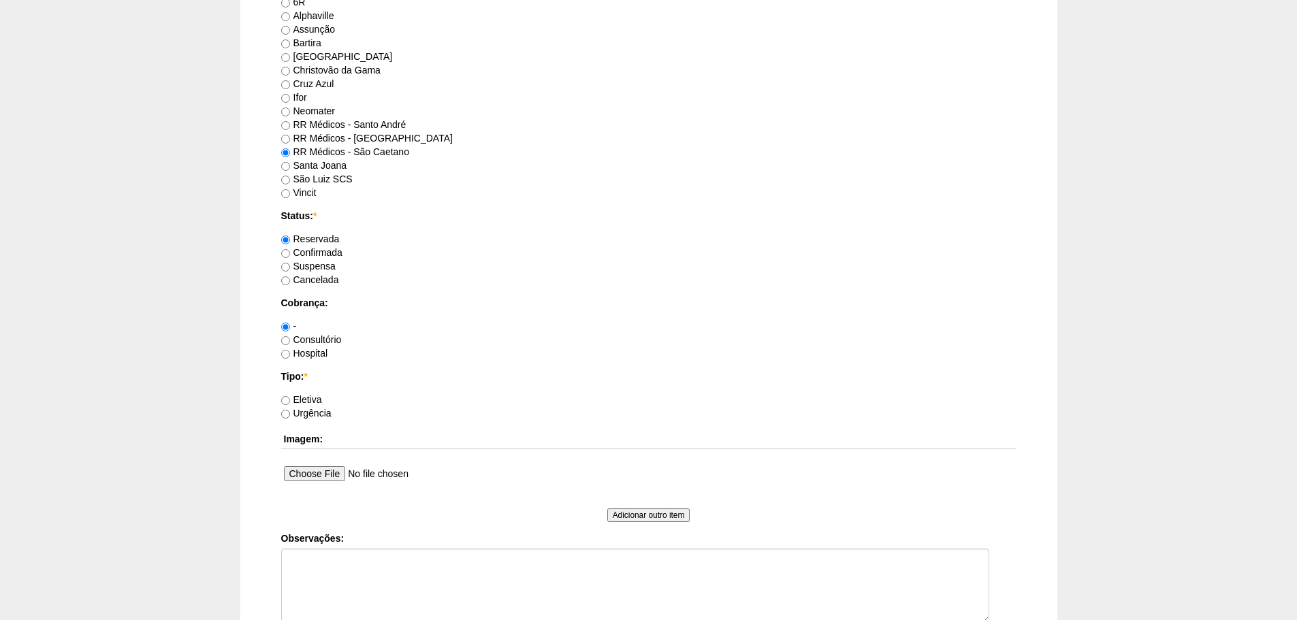
click at [312, 341] on label "Consultório" at bounding box center [311, 339] width 61 height 11
click at [290, 341] on input "Consultório" at bounding box center [285, 340] width 9 height 9
radio input "true"
click at [314, 402] on label "Eletiva" at bounding box center [301, 399] width 41 height 11
click at [290, 402] on input "Eletiva" at bounding box center [285, 400] width 9 height 9
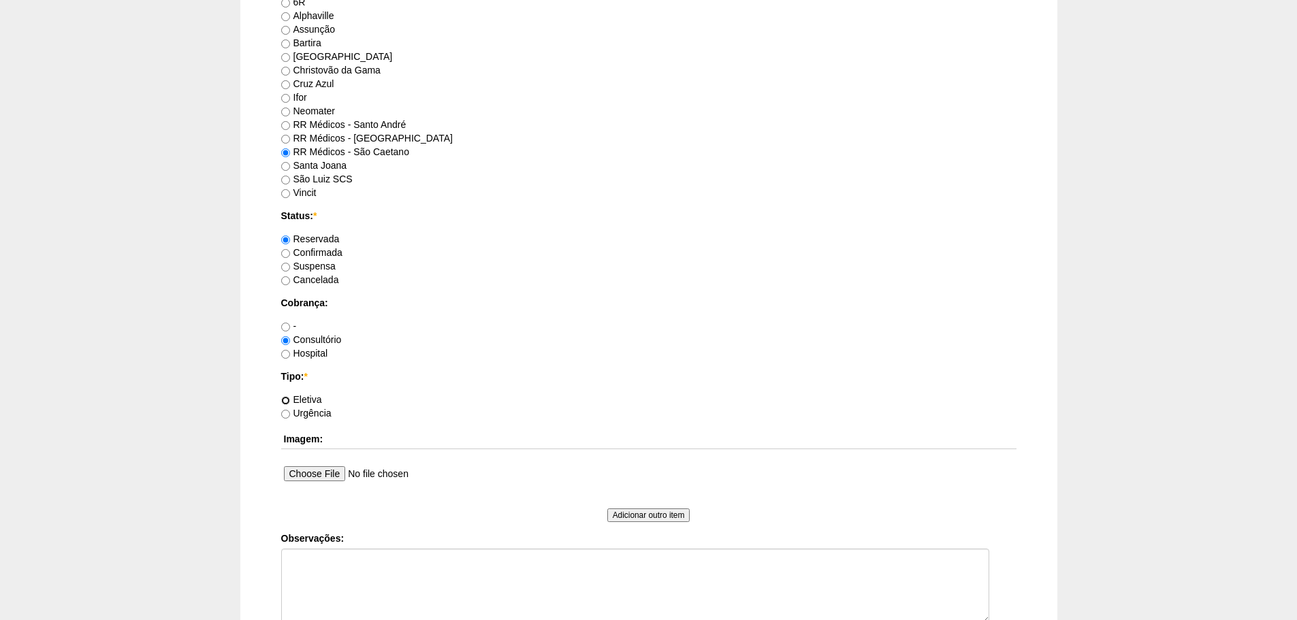
radio input "true"
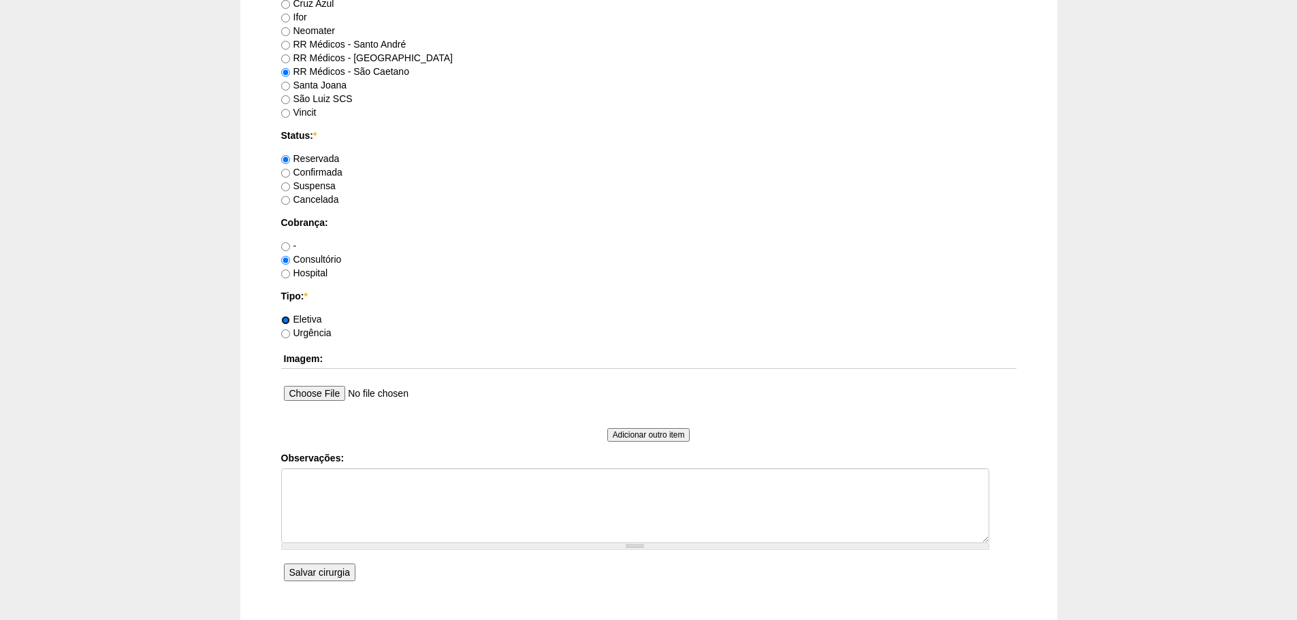
scroll to position [993, 0]
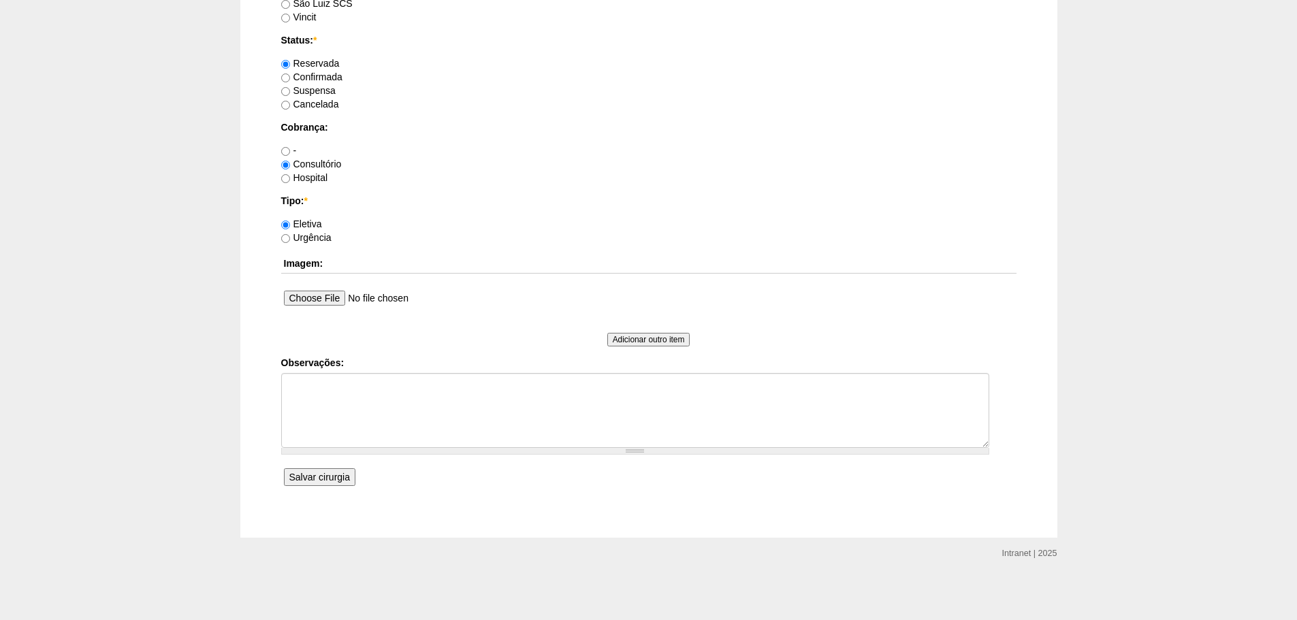
click at [323, 479] on input "Salvar cirurgia" at bounding box center [319, 477] width 71 height 18
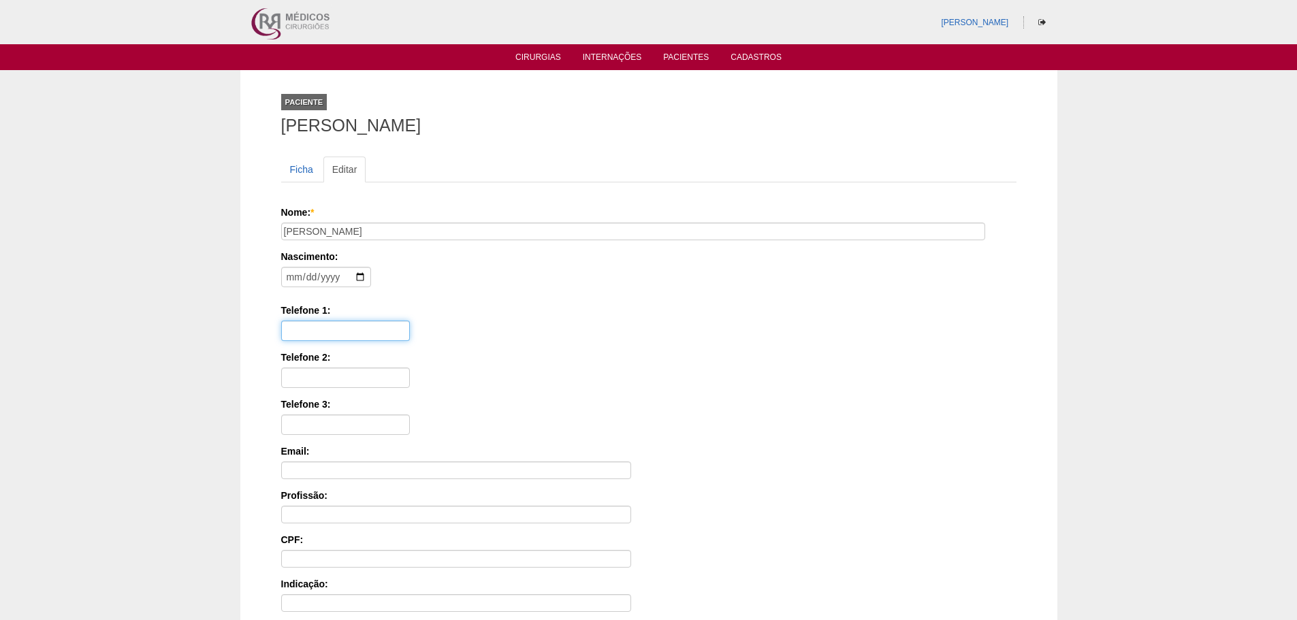
click at [359, 328] on input "Telefone 1:" at bounding box center [345, 331] width 129 height 20
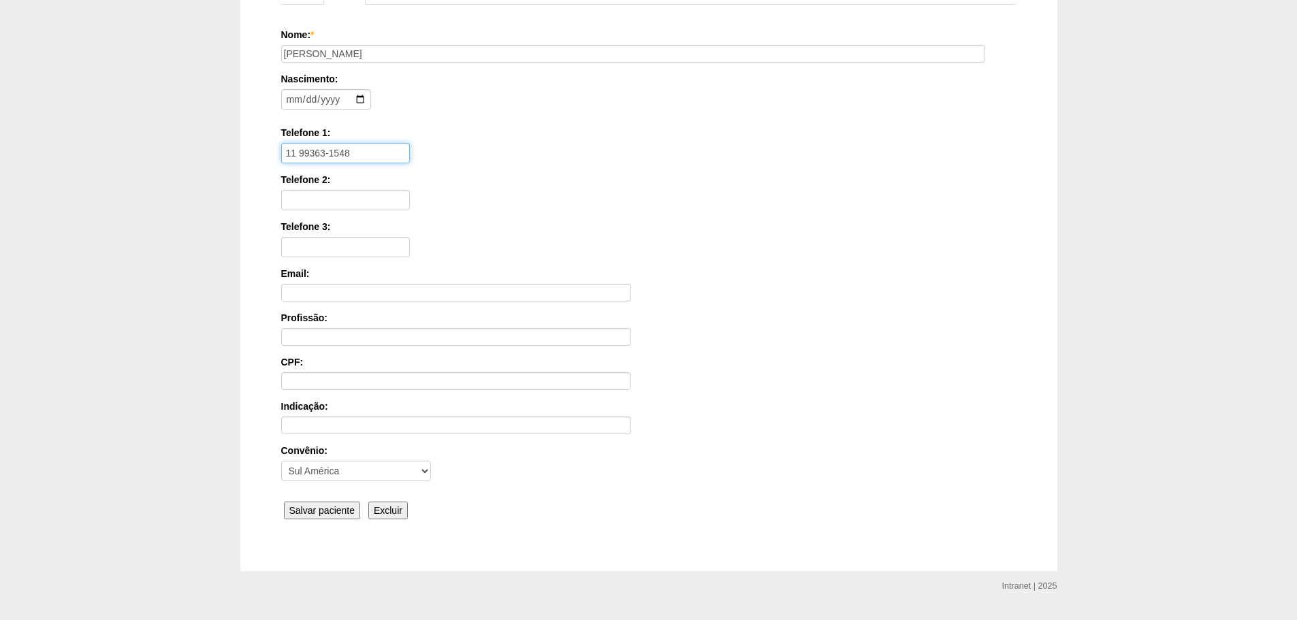
scroll to position [211, 0]
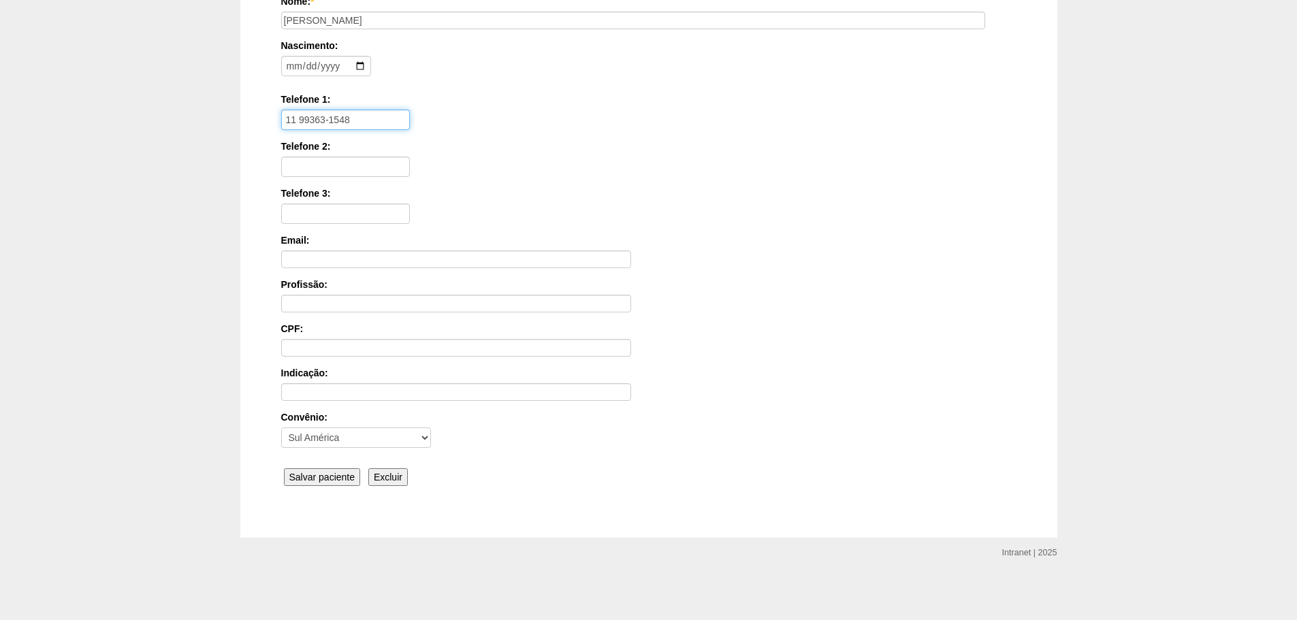
type input "11 99363-1548"
click at [357, 467] on div "Nome: * [PERSON_NAME] Nascimento: Formato: [DATE] Telefone 1: [PHONE_NUMBER] Te…" at bounding box center [648, 243] width 735 height 496
click at [353, 472] on input "Salvar paciente" at bounding box center [322, 477] width 77 height 18
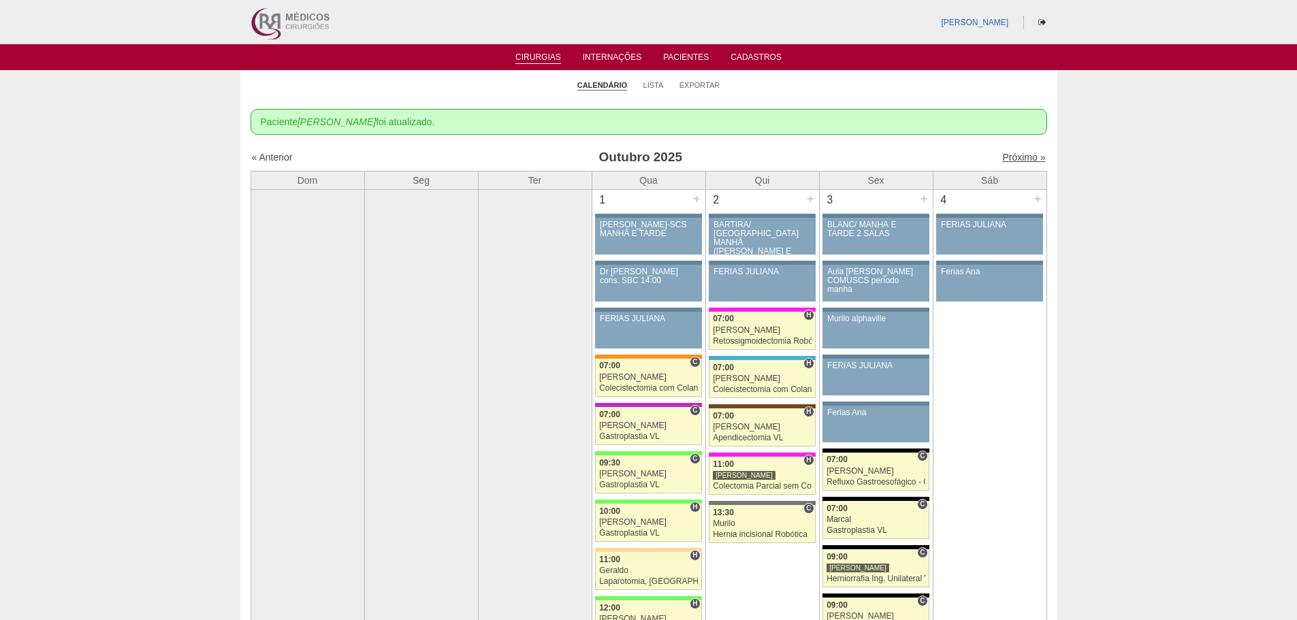
click at [1014, 156] on link "Próximo »" at bounding box center [1023, 157] width 43 height 11
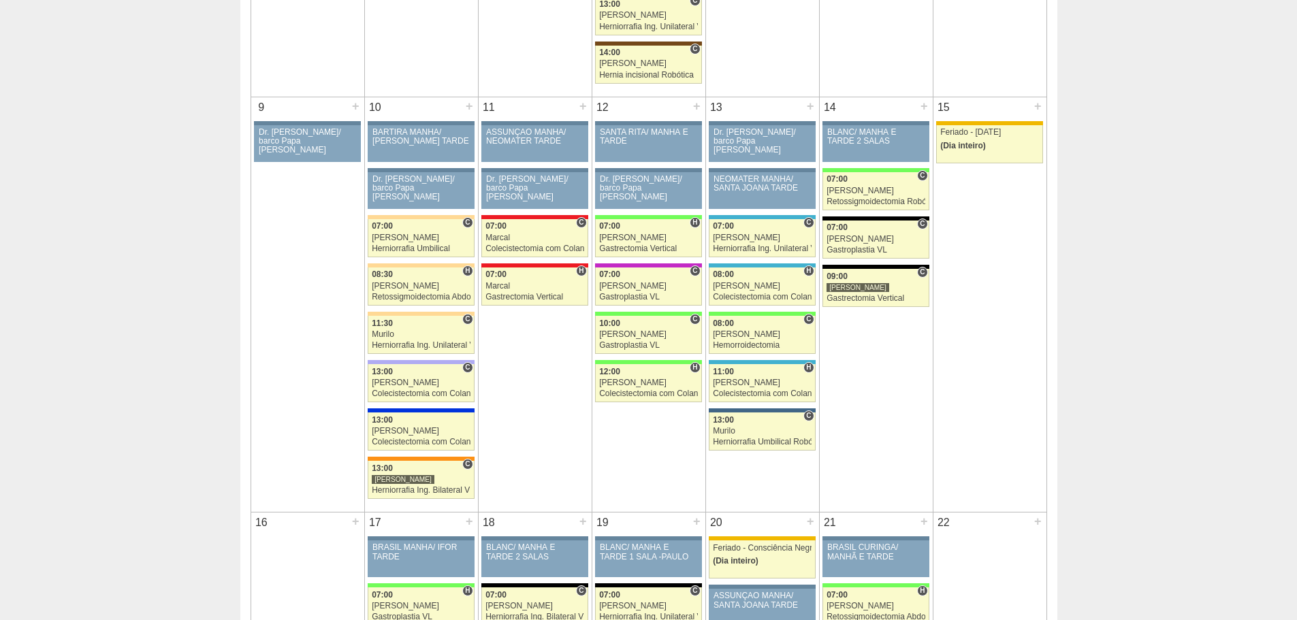
scroll to position [749, 0]
